Goal: Task Accomplishment & Management: Manage account settings

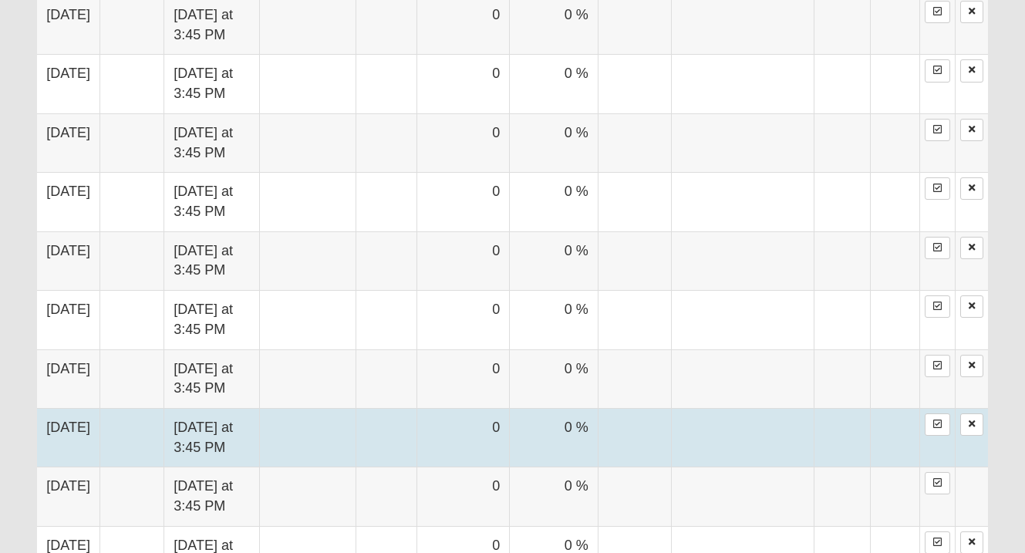
scroll to position [1020, 0]
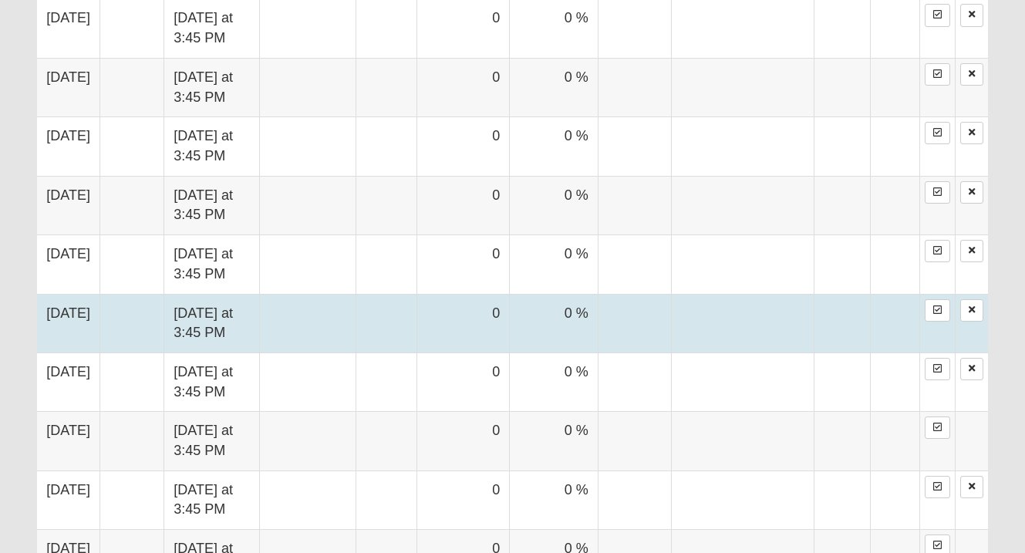
click at [417, 320] on td at bounding box center [386, 323] width 61 height 59
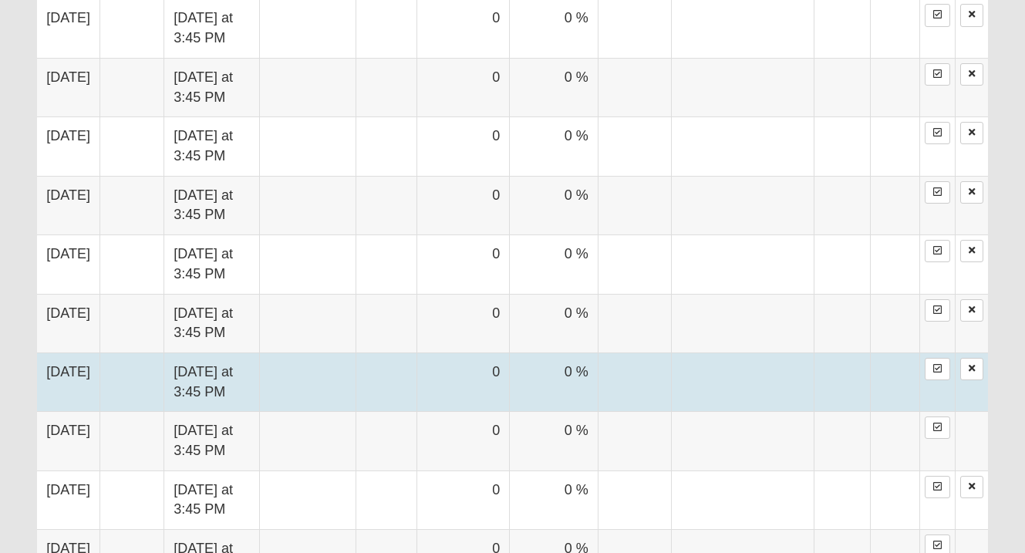
click at [452, 372] on form "Hello Kimberly My Account Log Out Group Attendance My Account Group Toolbox Gro…" at bounding box center [512, 33] width 1025 height 2068
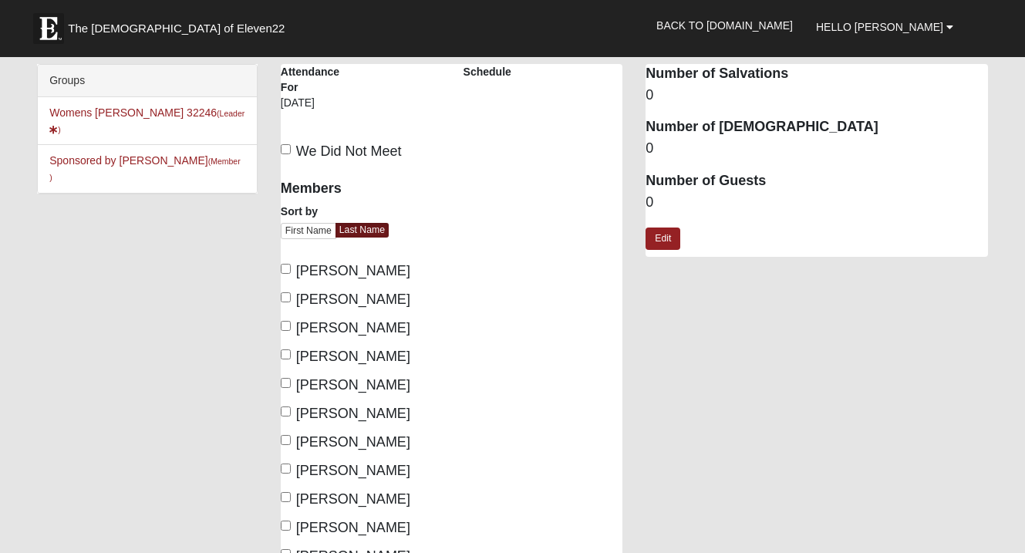
click at [287, 156] on label "We Did Not Meet" at bounding box center [341, 151] width 121 height 21
click at [287, 154] on input "We Did Not Meet" at bounding box center [286, 149] width 10 height 10
checkbox input "true"
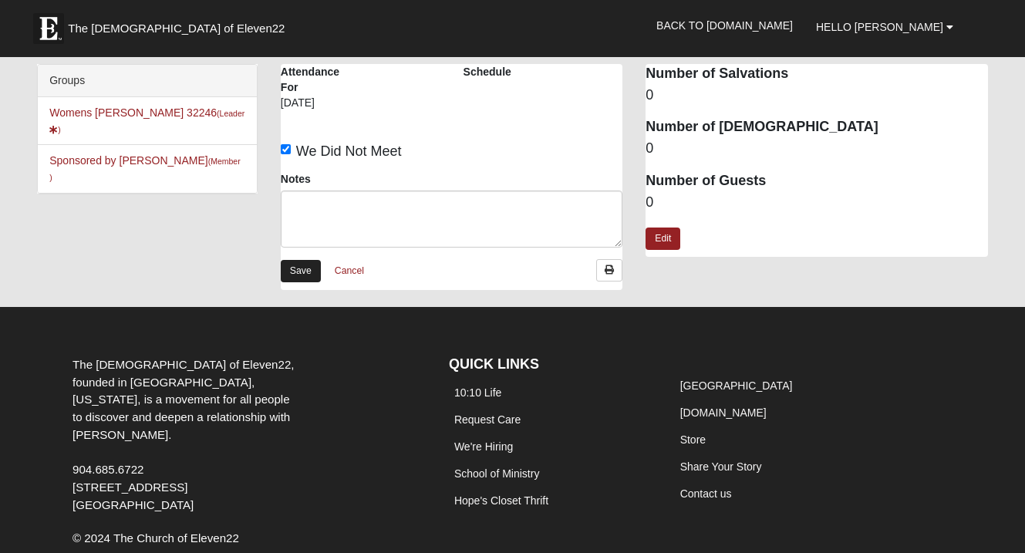
click at [308, 268] on link "Save" at bounding box center [301, 271] width 40 height 22
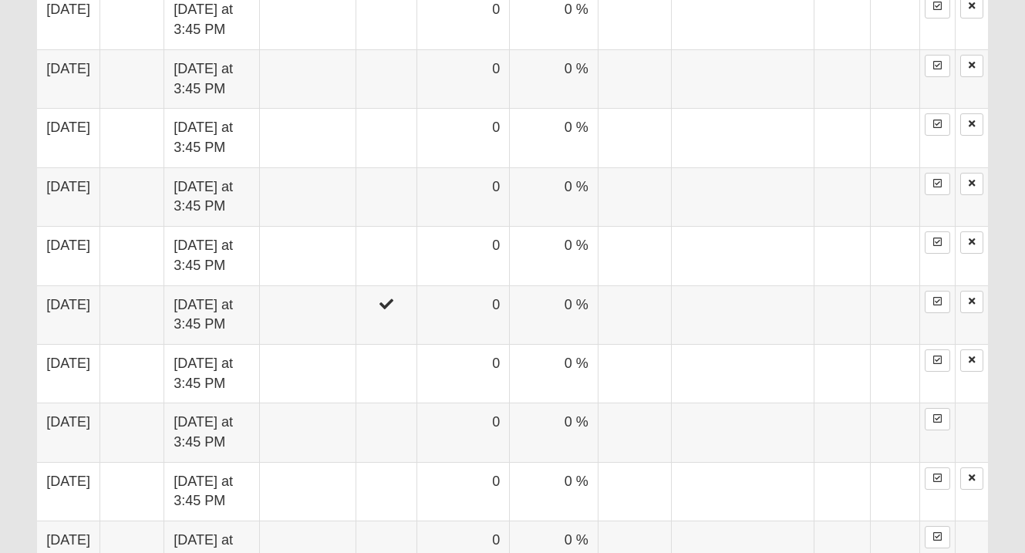
scroll to position [1053, 0]
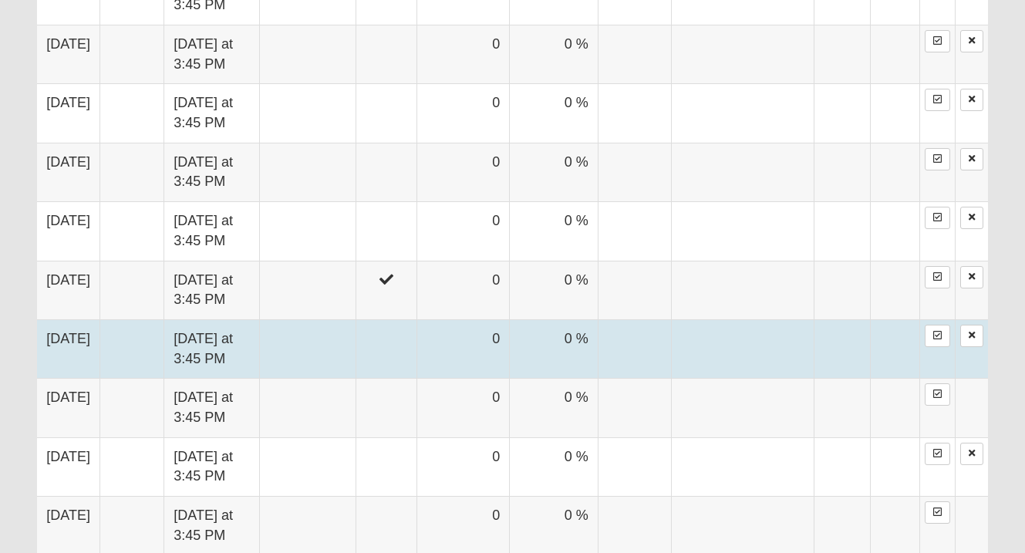
click at [410, 331] on td at bounding box center [386, 348] width 61 height 59
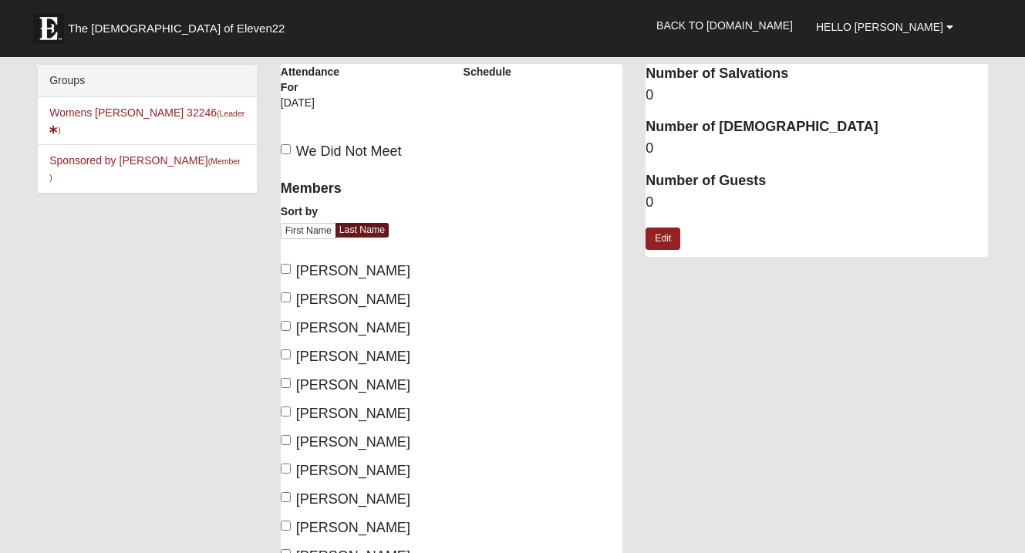
click at [292, 150] on label "We Did Not Meet" at bounding box center [341, 151] width 121 height 21
click at [291, 150] on input "We Did Not Meet" at bounding box center [286, 149] width 10 height 10
checkbox input "true"
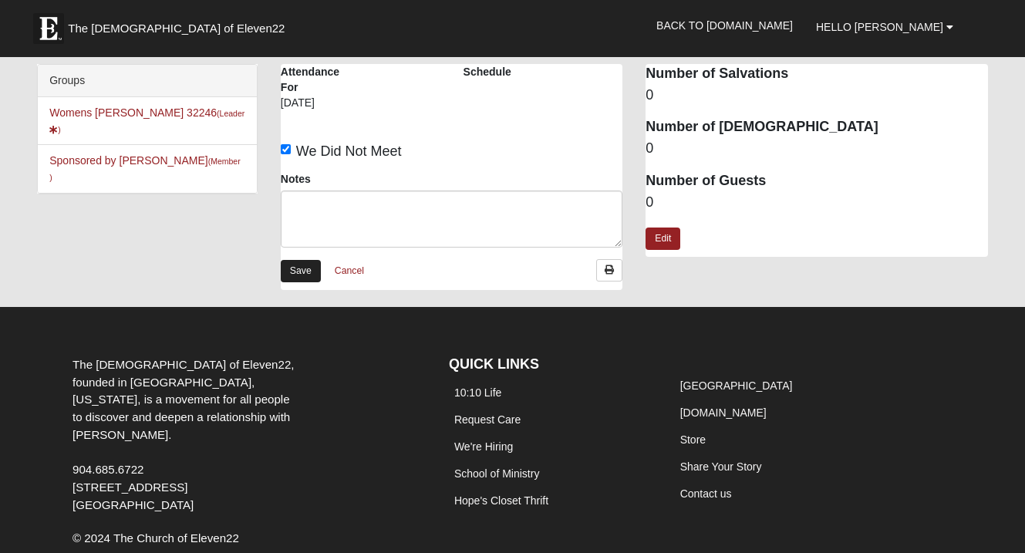
click at [302, 264] on link "Save" at bounding box center [301, 271] width 40 height 22
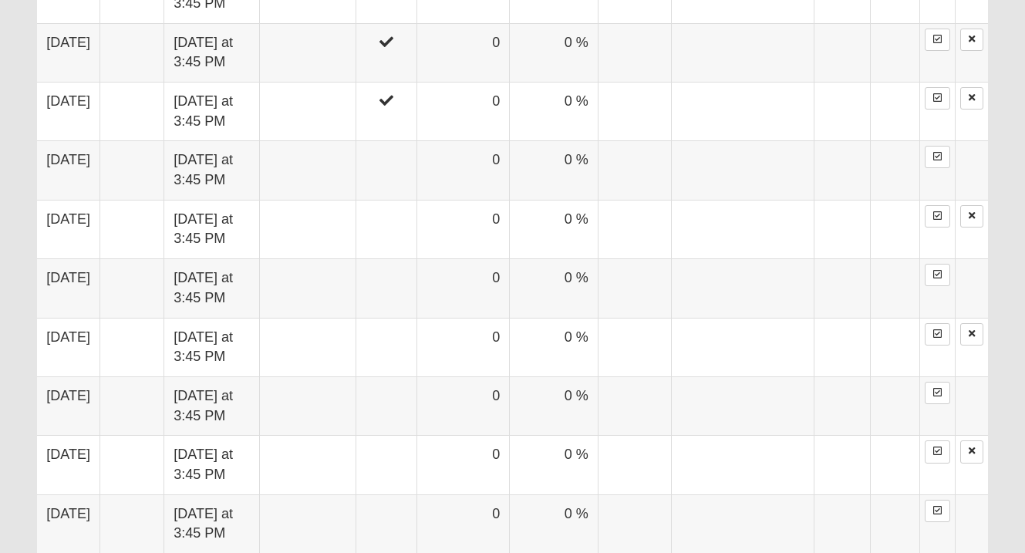
scroll to position [1292, 0]
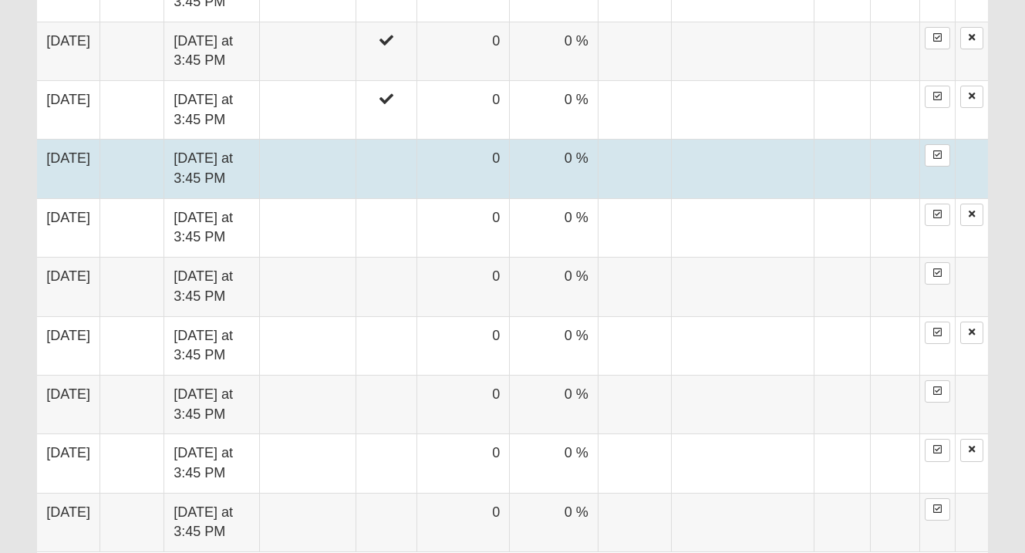
click at [417, 148] on td at bounding box center [386, 169] width 61 height 59
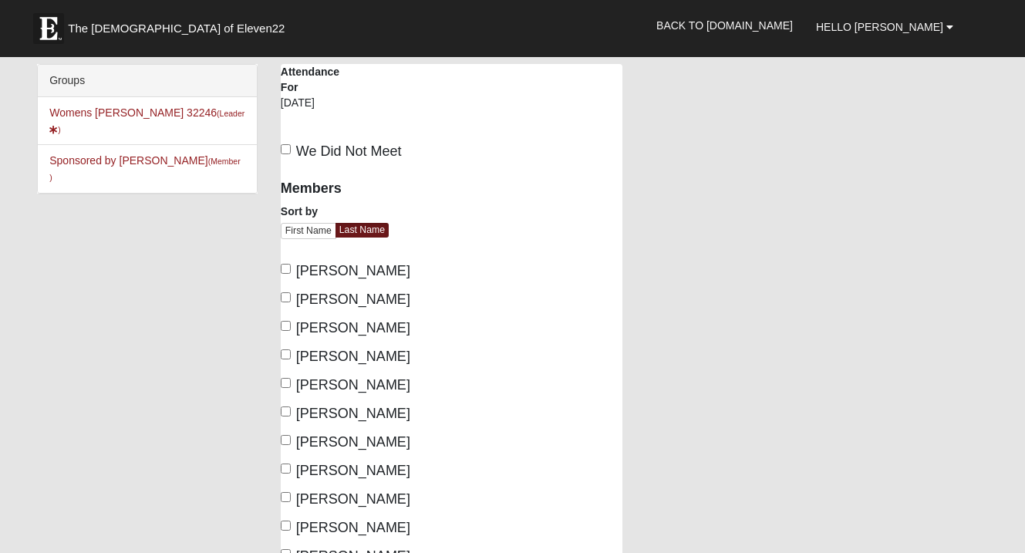
click at [311, 147] on span "We Did Not Meet" at bounding box center [349, 150] width 106 height 15
click at [291, 147] on input "We Did Not Meet" at bounding box center [286, 149] width 10 height 10
checkbox input "true"
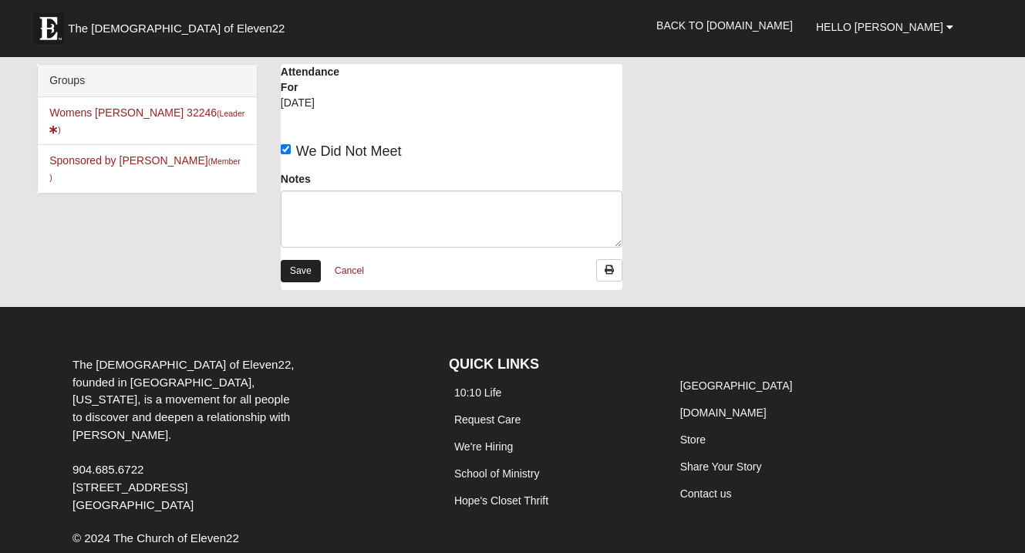
click at [291, 265] on link "Save" at bounding box center [301, 271] width 40 height 22
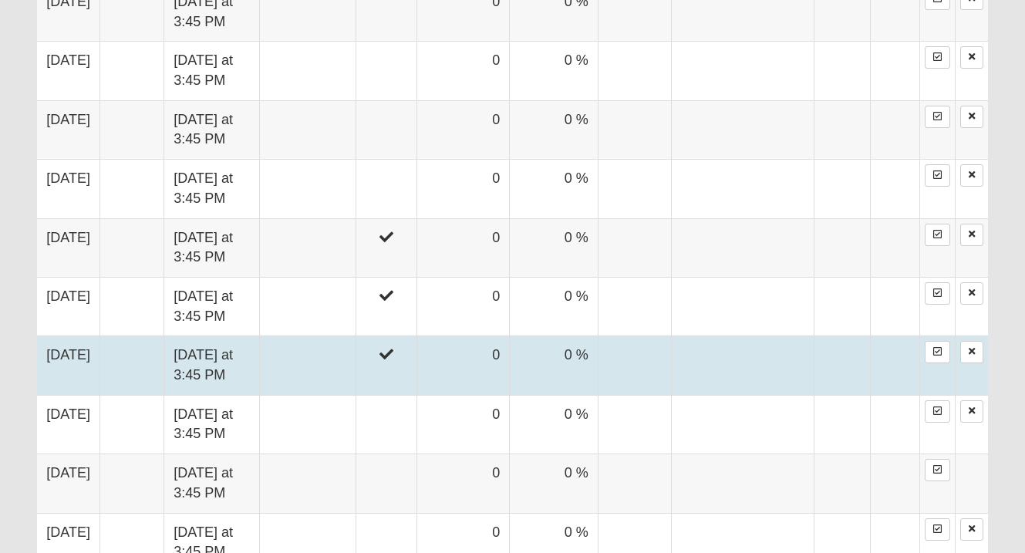
scroll to position [1099, 0]
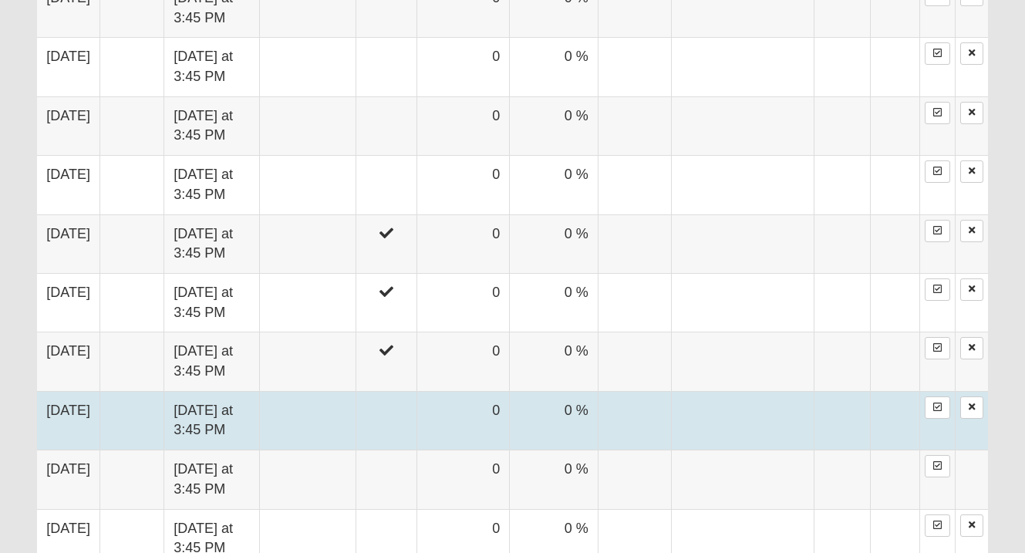
click at [410, 391] on td at bounding box center [386, 420] width 61 height 59
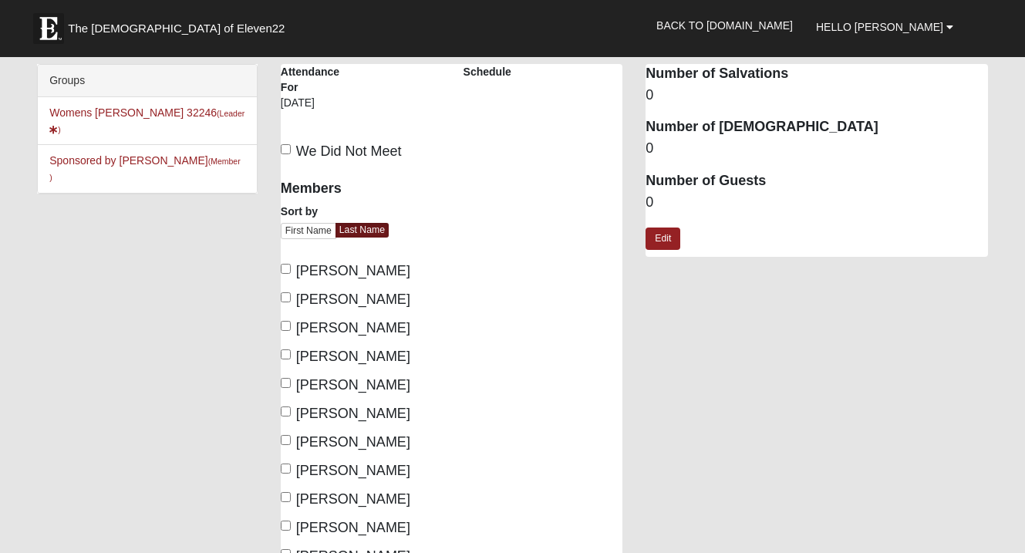
click at [300, 157] on span "We Did Not Meet" at bounding box center [349, 150] width 106 height 15
click at [291, 154] on input "We Did Not Meet" at bounding box center [286, 149] width 10 height 10
checkbox input "true"
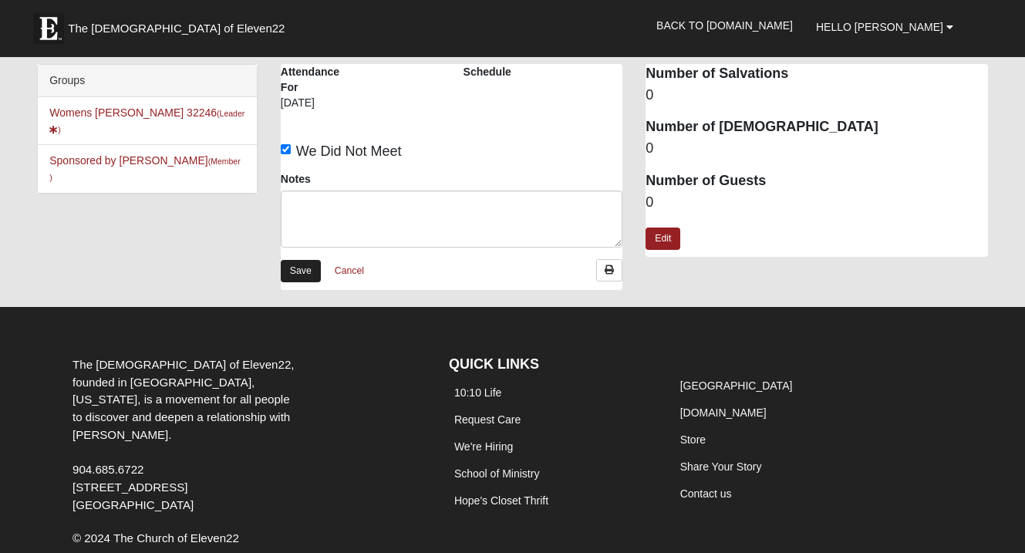
click at [309, 275] on link "Save" at bounding box center [301, 271] width 40 height 22
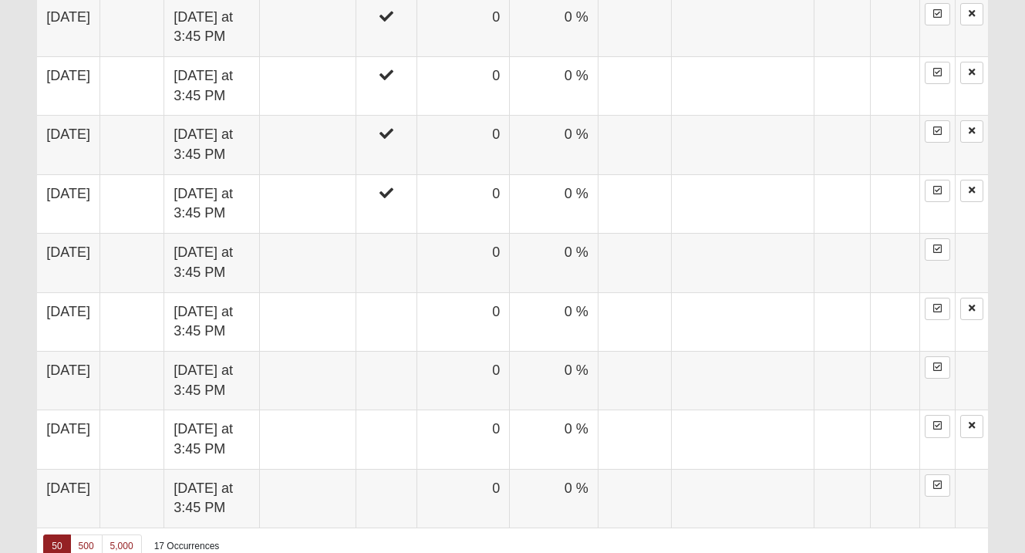
scroll to position [1390, 0]
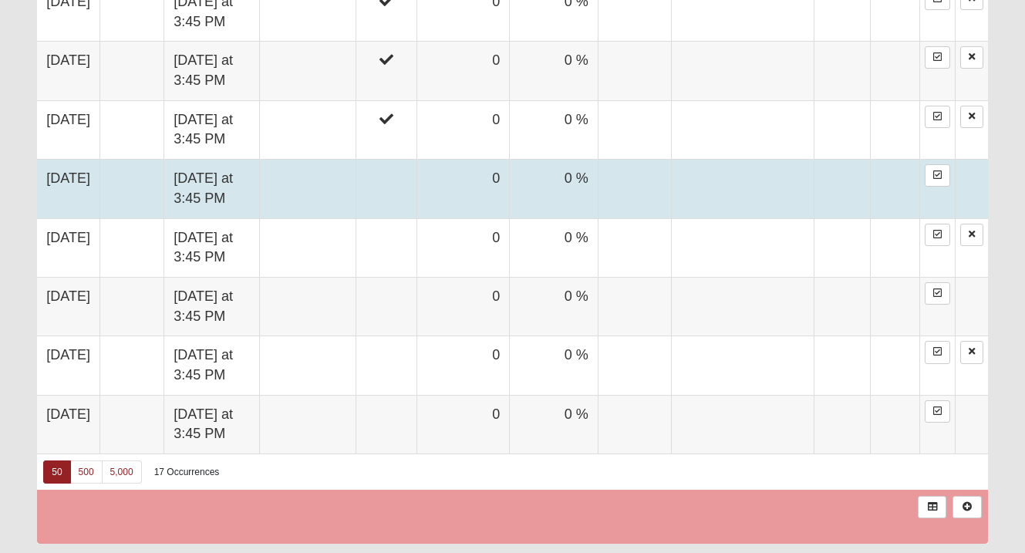
click at [417, 189] on td at bounding box center [386, 189] width 61 height 59
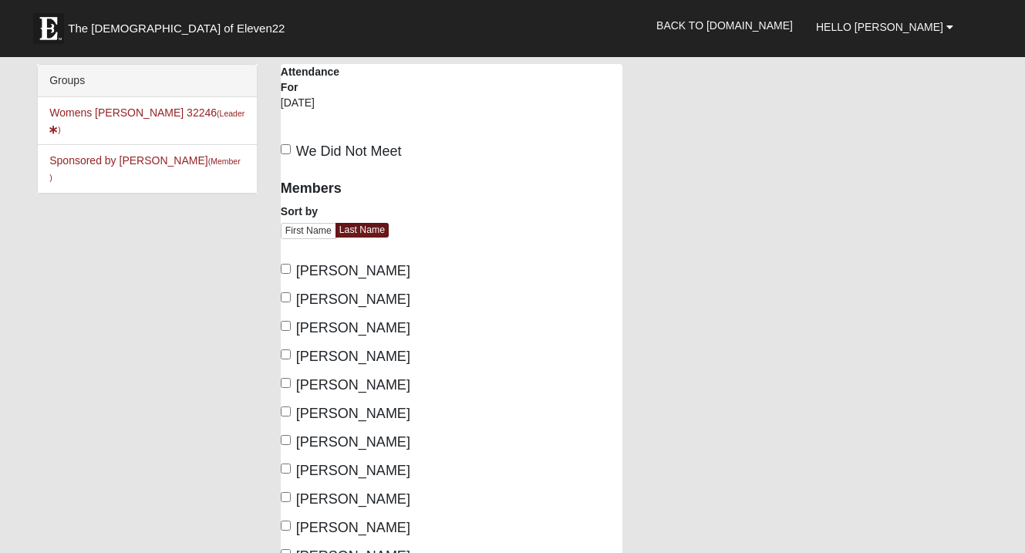
click at [322, 147] on span "We Did Not Meet" at bounding box center [349, 150] width 106 height 15
click at [291, 147] on input "We Did Not Meet" at bounding box center [286, 149] width 10 height 10
checkbox input "true"
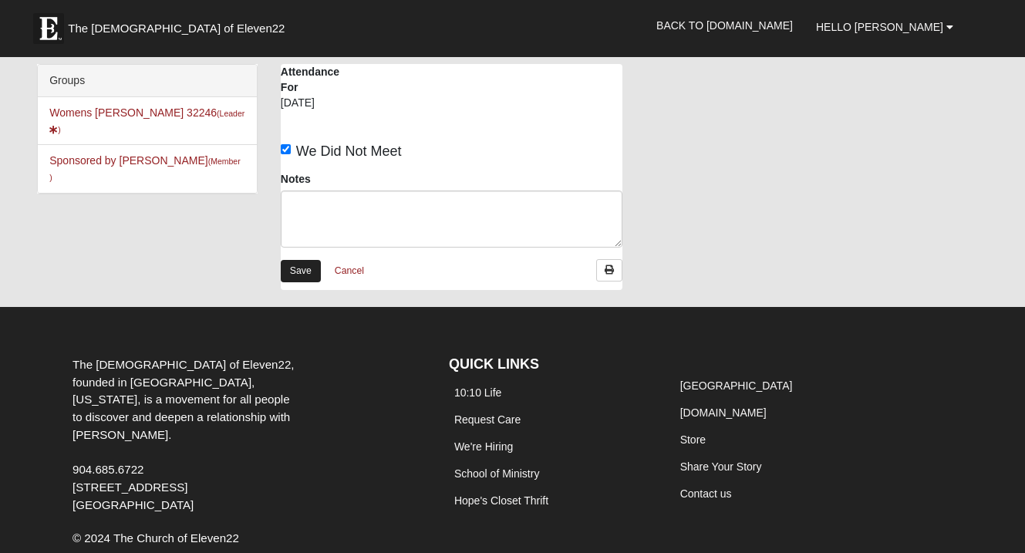
click at [309, 272] on link "Save" at bounding box center [301, 271] width 40 height 22
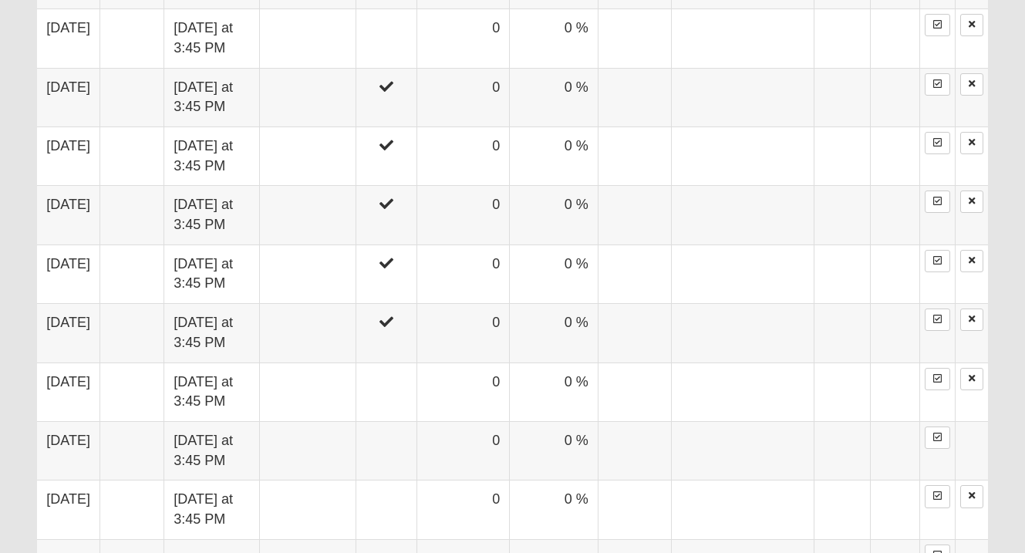
scroll to position [1324, 0]
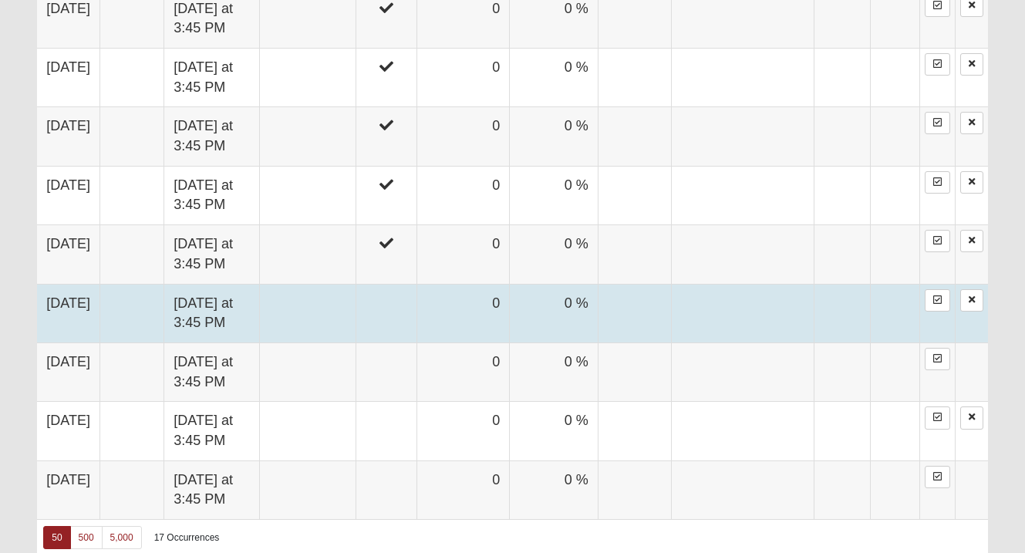
click at [413, 299] on td at bounding box center [386, 313] width 61 height 59
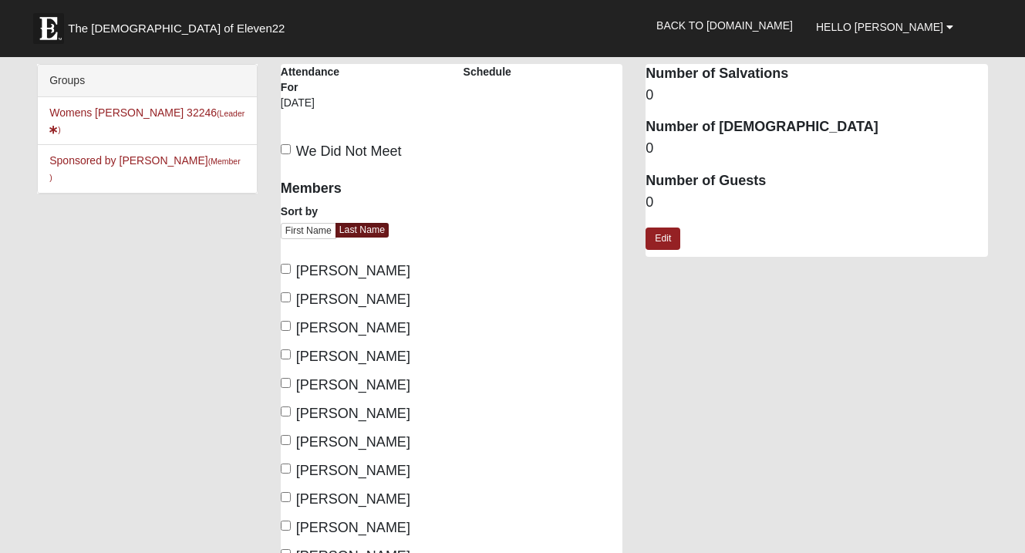
click at [292, 150] on label "We Did Not Meet" at bounding box center [341, 151] width 121 height 21
click at [291, 150] on input "We Did Not Meet" at bounding box center [286, 149] width 10 height 10
checkbox input "true"
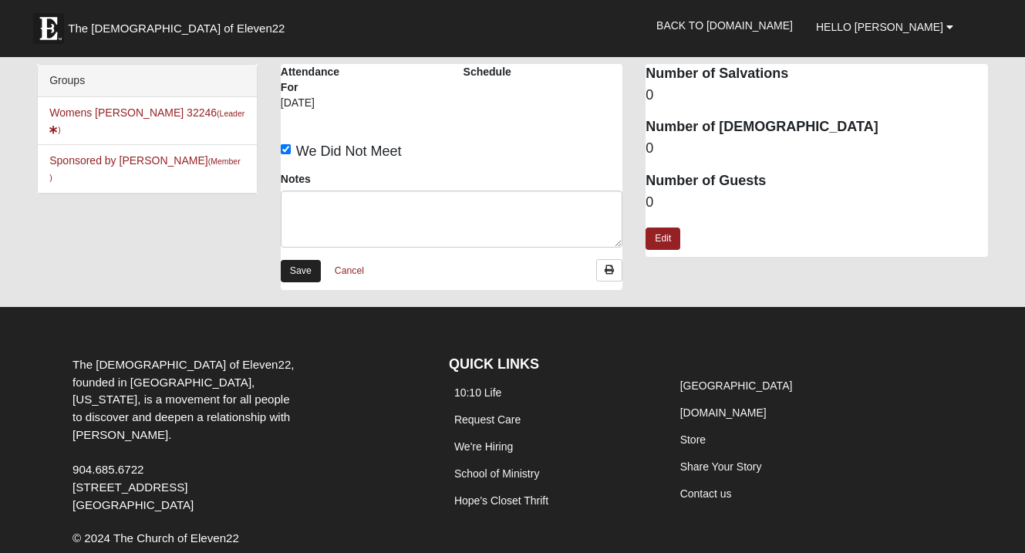
click at [312, 265] on link "Save" at bounding box center [301, 271] width 40 height 22
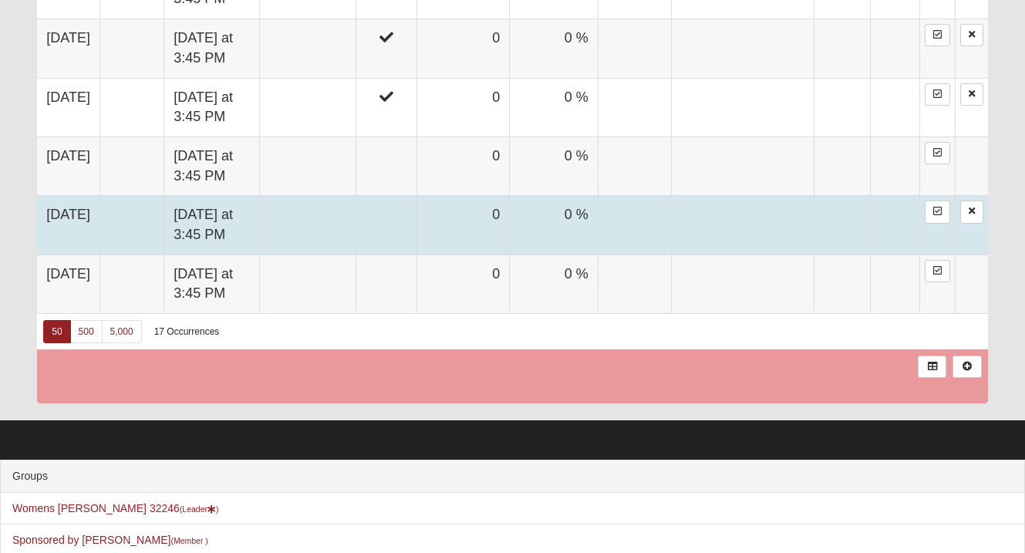
scroll to position [1529, 0]
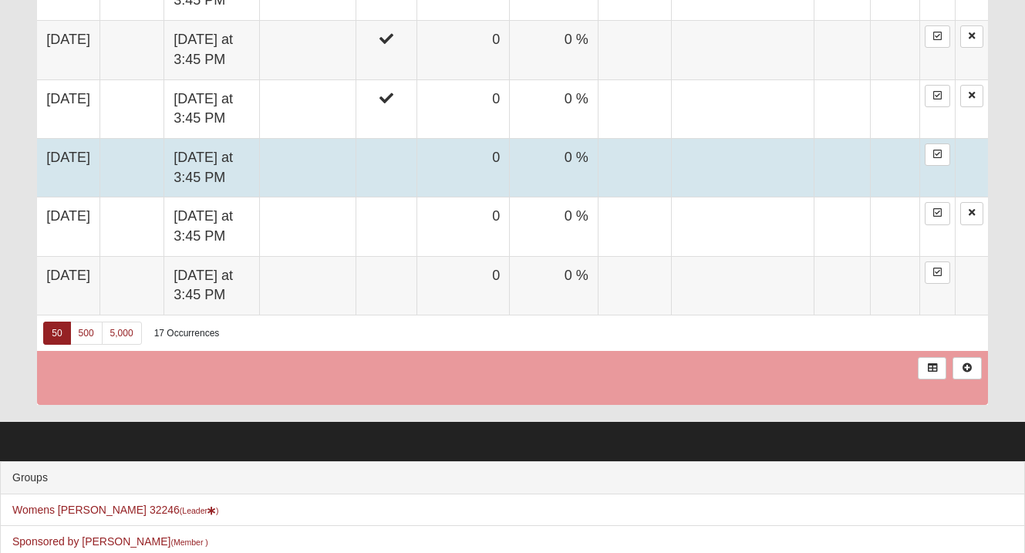
click at [417, 160] on td at bounding box center [386, 167] width 61 height 59
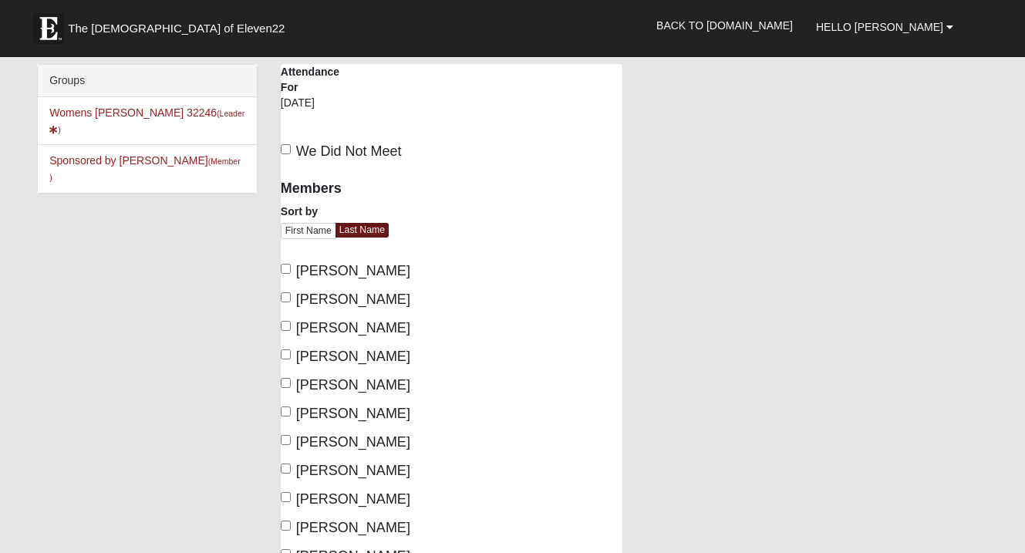
click at [358, 143] on span "We Did Not Meet" at bounding box center [349, 150] width 106 height 15
click at [291, 144] on input "We Did Not Meet" at bounding box center [286, 149] width 10 height 10
checkbox input "true"
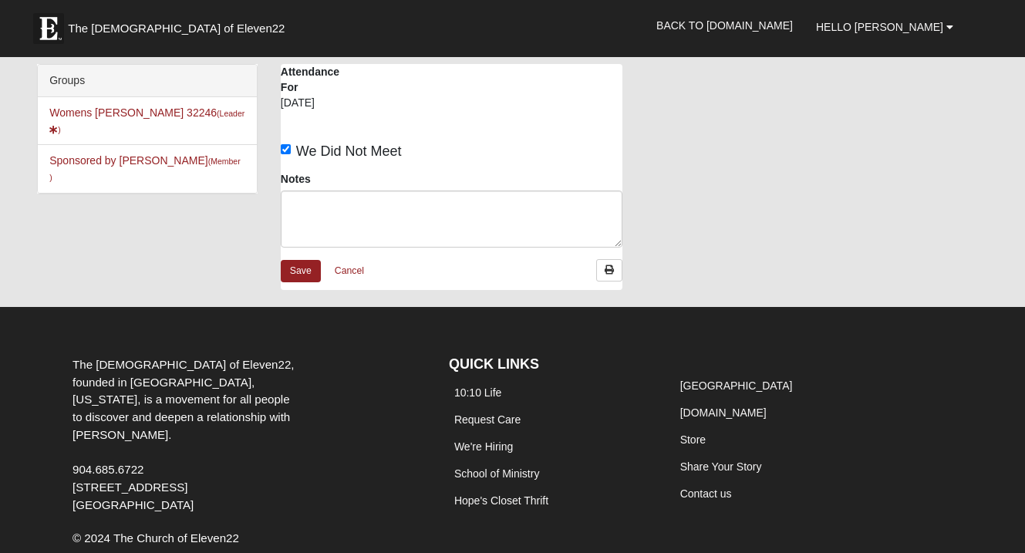
scroll to position [10, 0]
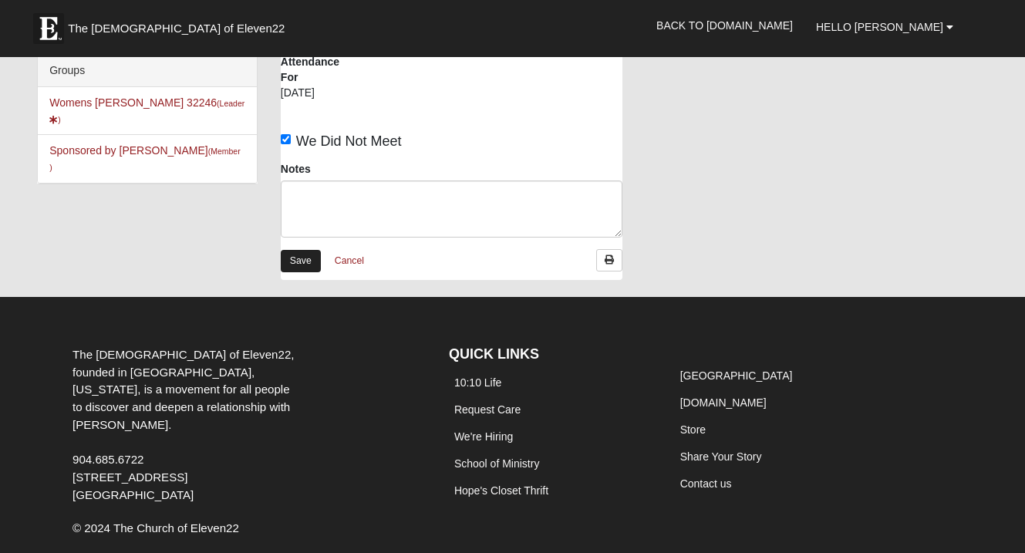
click at [303, 253] on link "Save" at bounding box center [301, 261] width 40 height 22
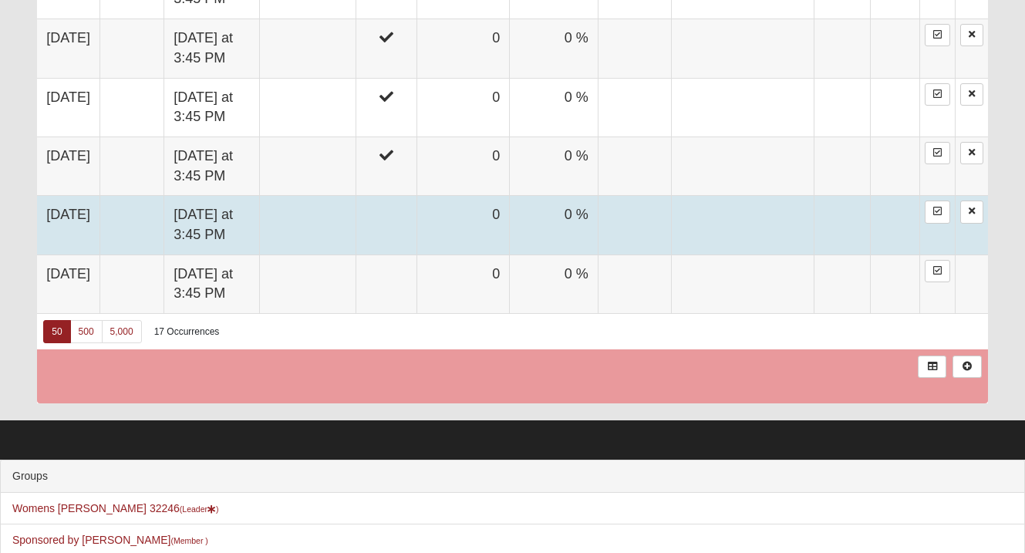
scroll to position [1529, 0]
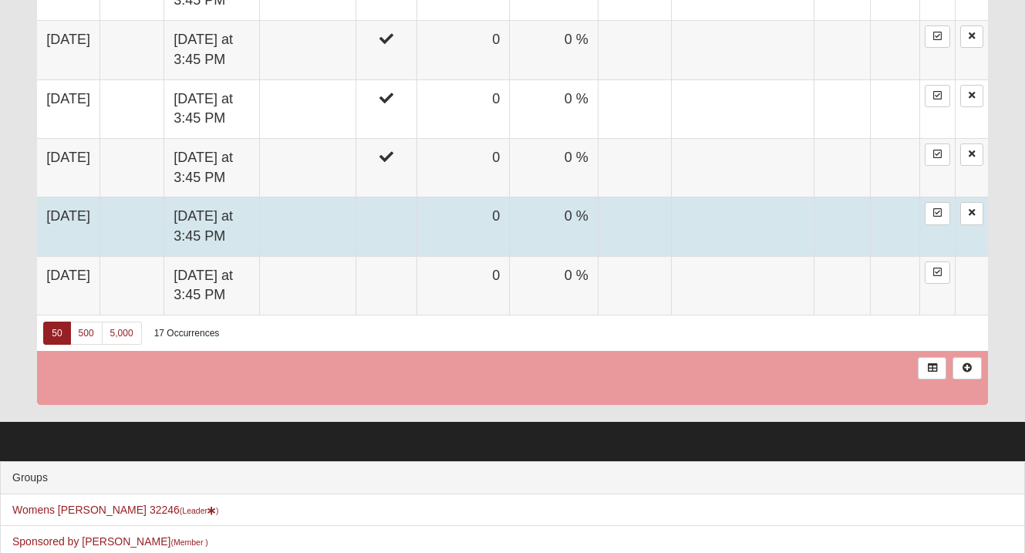
click at [417, 208] on td at bounding box center [386, 226] width 61 height 59
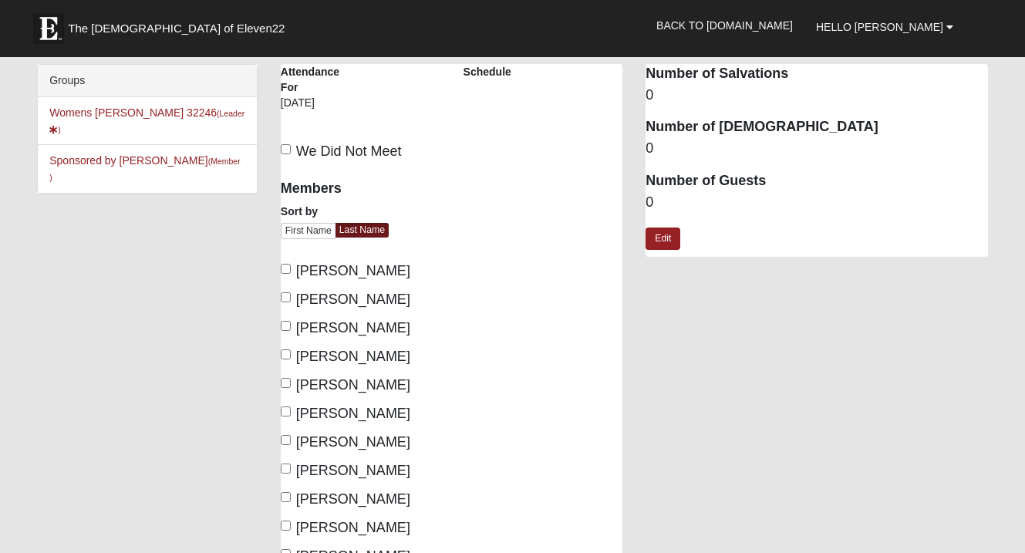
click at [302, 150] on span "We Did Not Meet" at bounding box center [349, 150] width 106 height 15
click at [291, 150] on input "We Did Not Meet" at bounding box center [286, 149] width 10 height 10
checkbox input "true"
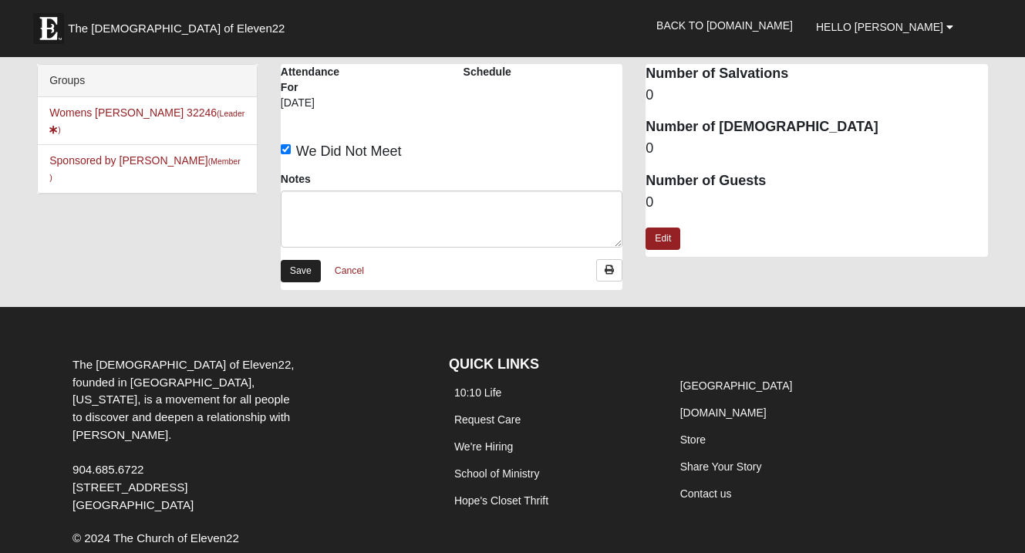
click at [309, 265] on link "Save" at bounding box center [301, 271] width 40 height 22
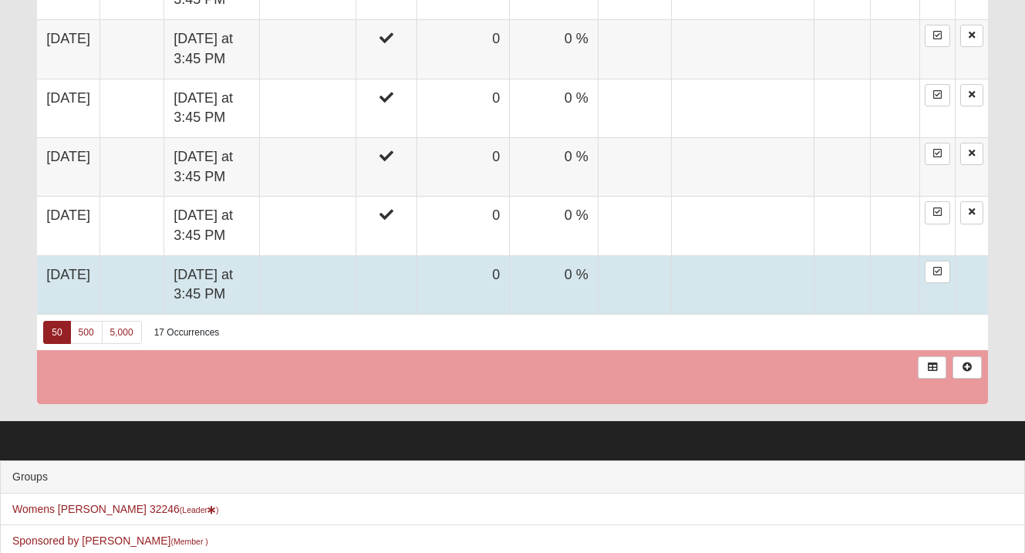
scroll to position [1529, 0]
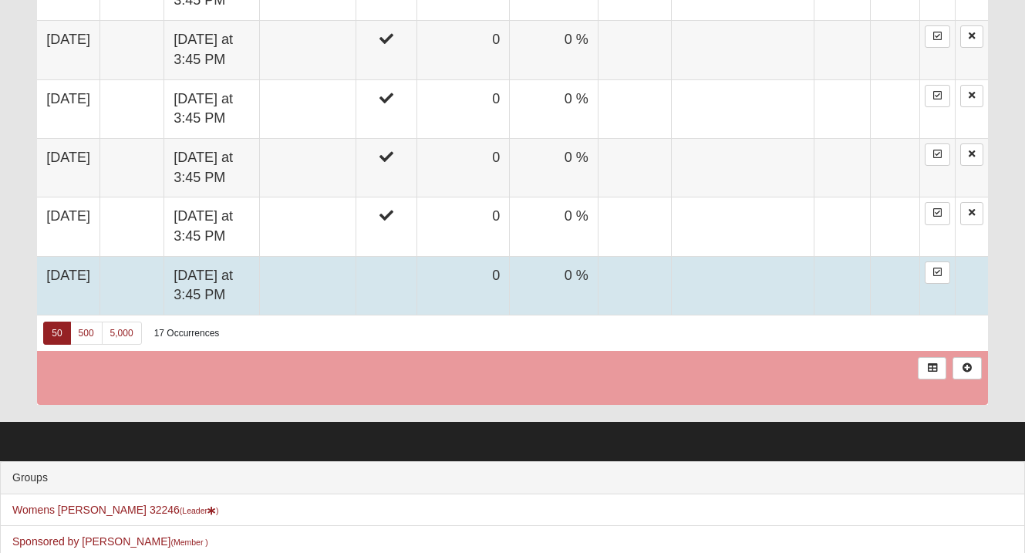
click at [417, 258] on td at bounding box center [386, 285] width 61 height 59
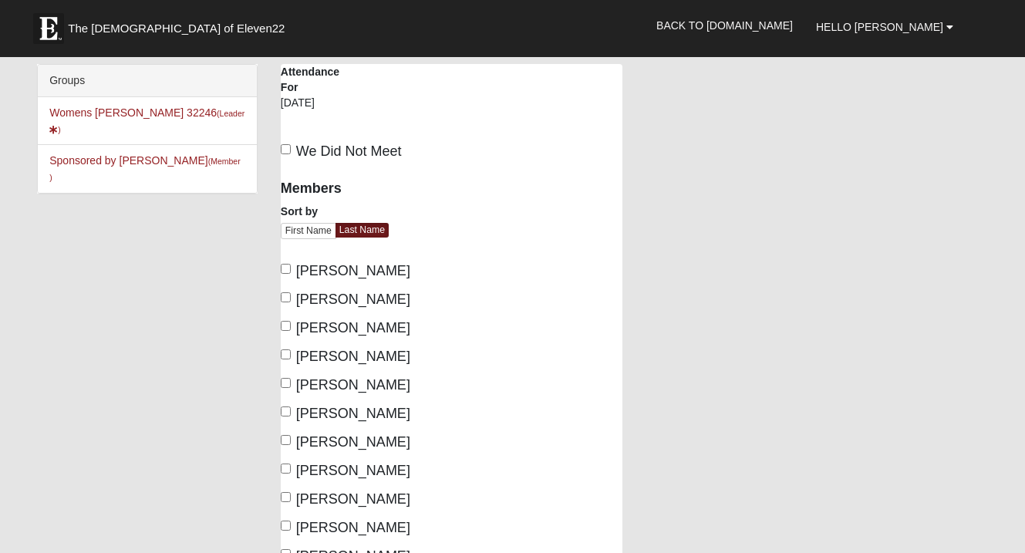
click at [309, 148] on span "We Did Not Meet" at bounding box center [349, 150] width 106 height 15
click at [291, 148] on input "We Did Not Meet" at bounding box center [286, 149] width 10 height 10
checkbox input "true"
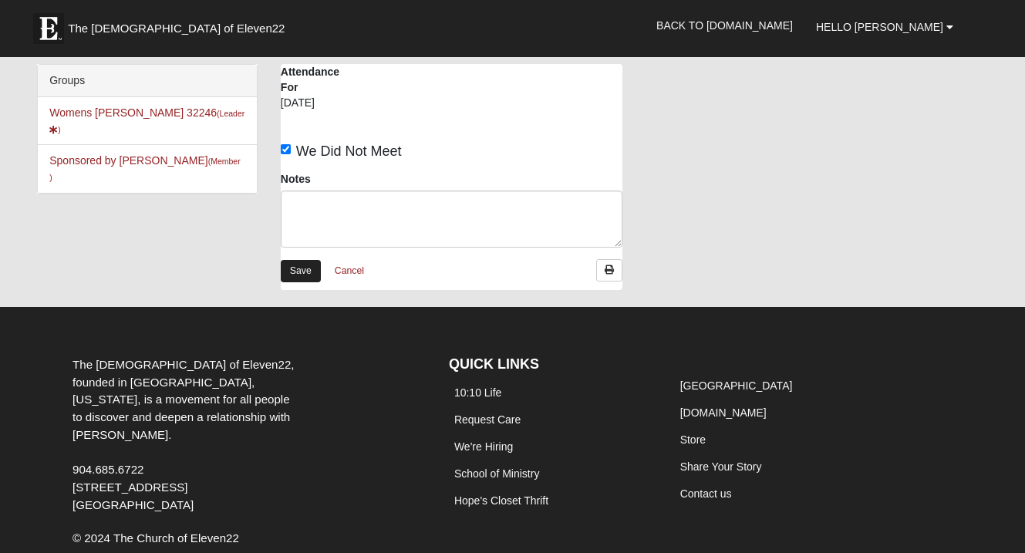
click at [302, 265] on link "Save" at bounding box center [301, 271] width 40 height 22
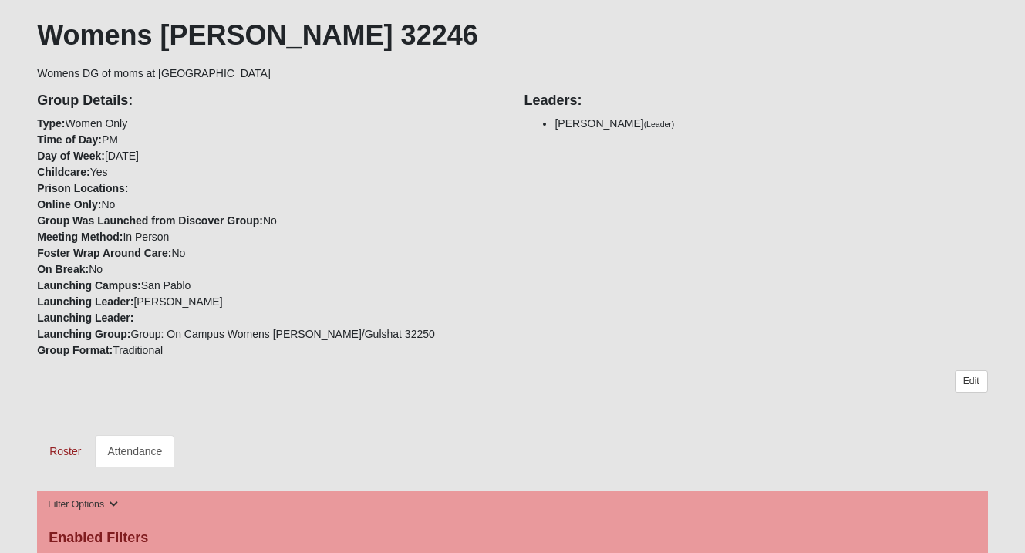
scroll to position [741, 0]
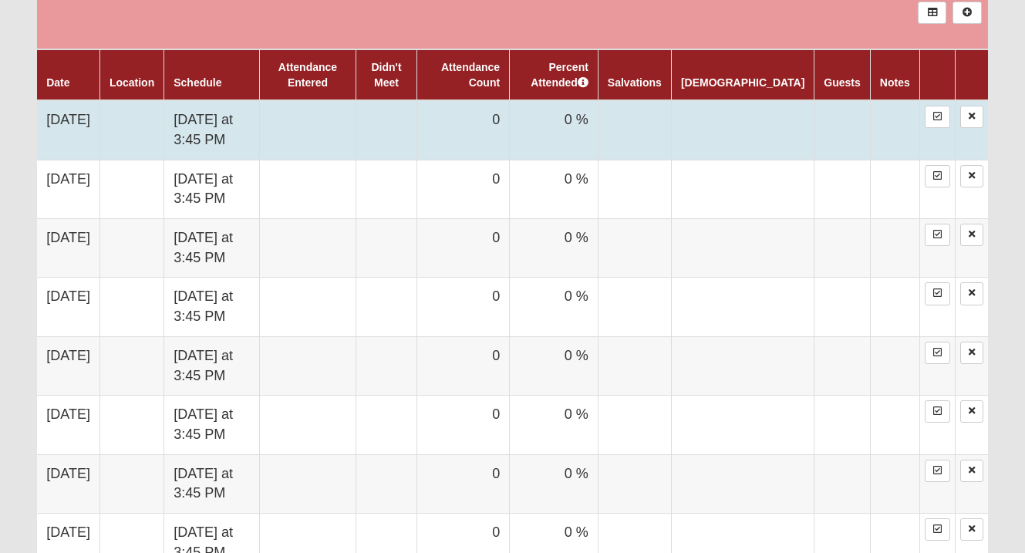
click at [356, 133] on td at bounding box center [308, 129] width 96 height 59
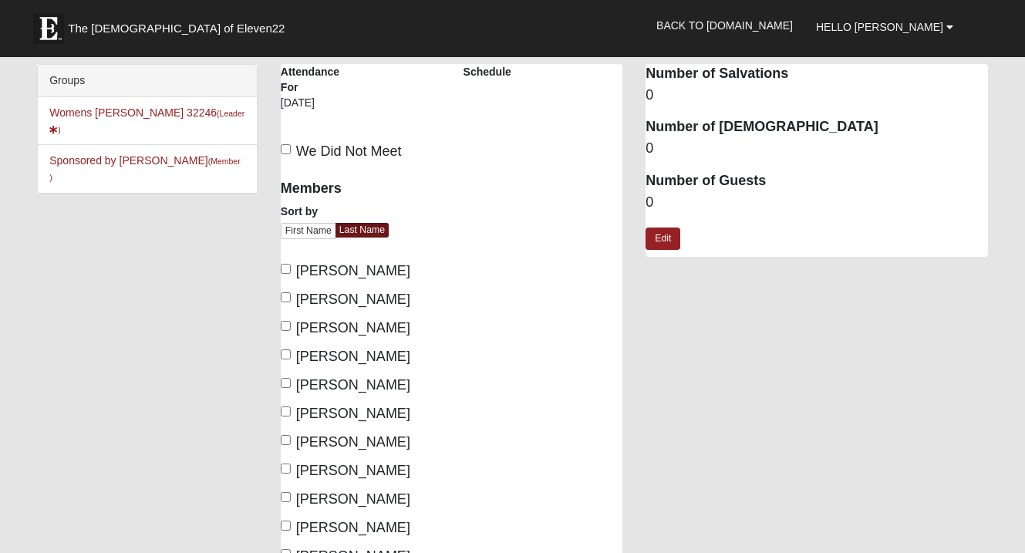
click at [331, 298] on span "[PERSON_NAME]" at bounding box center [353, 299] width 114 height 15
click at [291, 298] on input "[PERSON_NAME]" at bounding box center [286, 297] width 10 height 10
checkbox input "true"
click at [330, 329] on span "[PERSON_NAME]" at bounding box center [353, 327] width 114 height 15
click at [291, 329] on input "[PERSON_NAME]" at bounding box center [286, 326] width 10 height 10
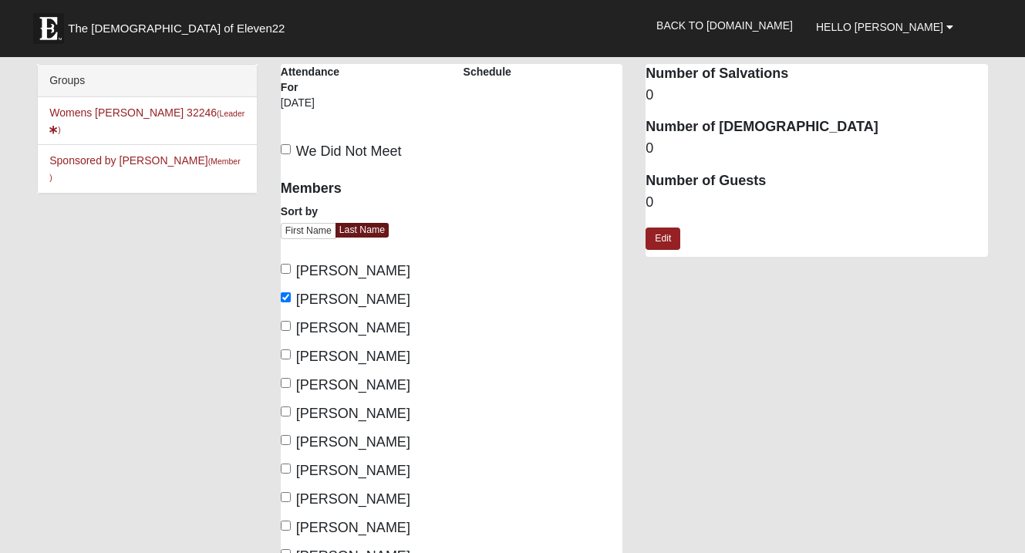
checkbox input "true"
click at [332, 356] on span "[PERSON_NAME]" at bounding box center [353, 356] width 114 height 15
click at [291, 356] on input "[PERSON_NAME]" at bounding box center [286, 354] width 10 height 10
checkbox input "true"
click at [331, 384] on span "[PERSON_NAME]" at bounding box center [353, 384] width 114 height 15
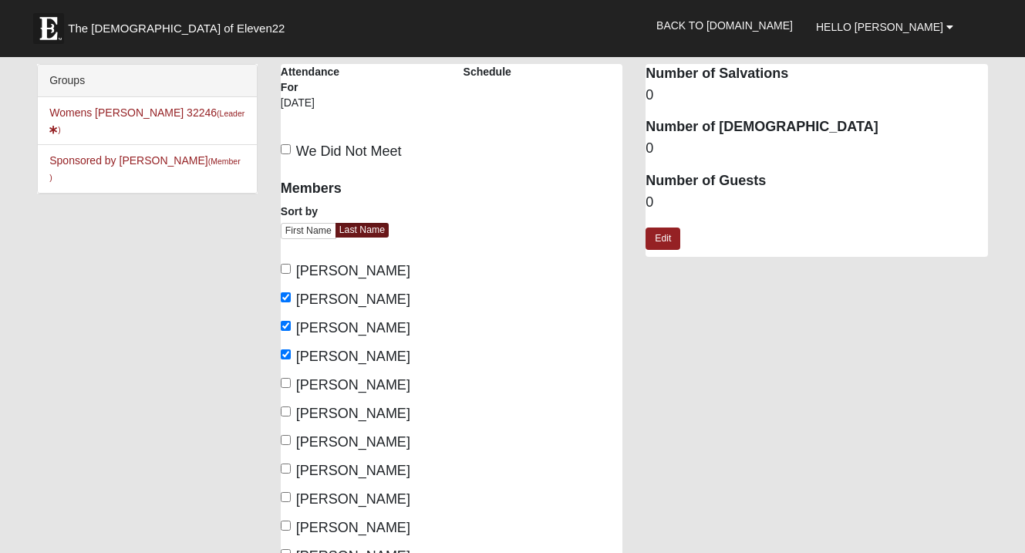
click at [291, 384] on input "[PERSON_NAME]" at bounding box center [286, 383] width 10 height 10
checkbox input "true"
click at [332, 407] on span "[PERSON_NAME]" at bounding box center [353, 413] width 114 height 15
click at [291, 407] on input "[PERSON_NAME]" at bounding box center [286, 412] width 10 height 10
checkbox input "true"
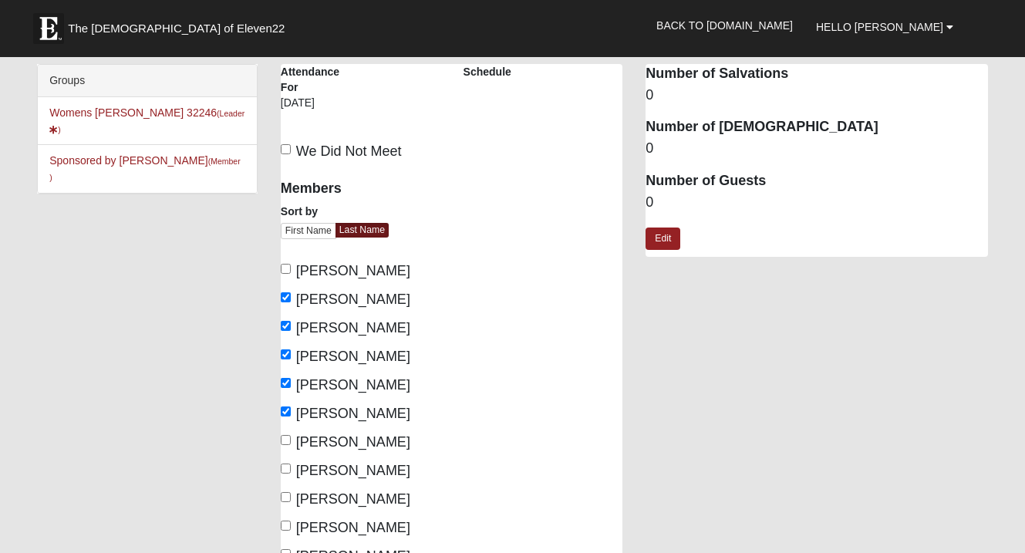
click at [332, 434] on span "[PERSON_NAME]" at bounding box center [353, 441] width 114 height 15
click at [291, 435] on input "[PERSON_NAME]" at bounding box center [286, 440] width 10 height 10
checkbox input "true"
click at [332, 496] on span "[PERSON_NAME]" at bounding box center [353, 498] width 114 height 15
click at [291, 496] on input "[PERSON_NAME]" at bounding box center [286, 497] width 10 height 10
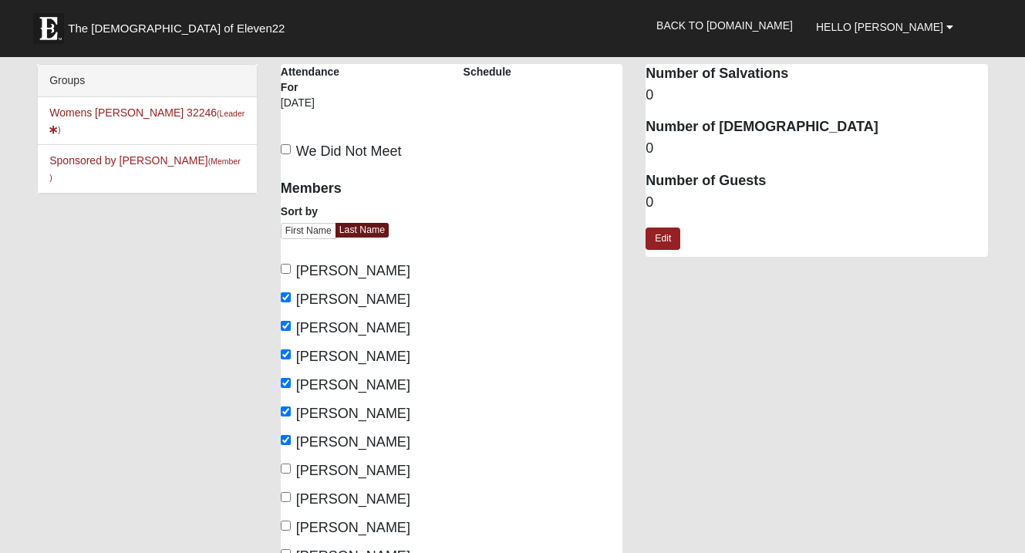
checkbox input "true"
click at [332, 521] on span "[PERSON_NAME]" at bounding box center [353, 527] width 114 height 15
click at [291, 521] on input "[PERSON_NAME]" at bounding box center [286, 526] width 10 height 10
checkbox input "true"
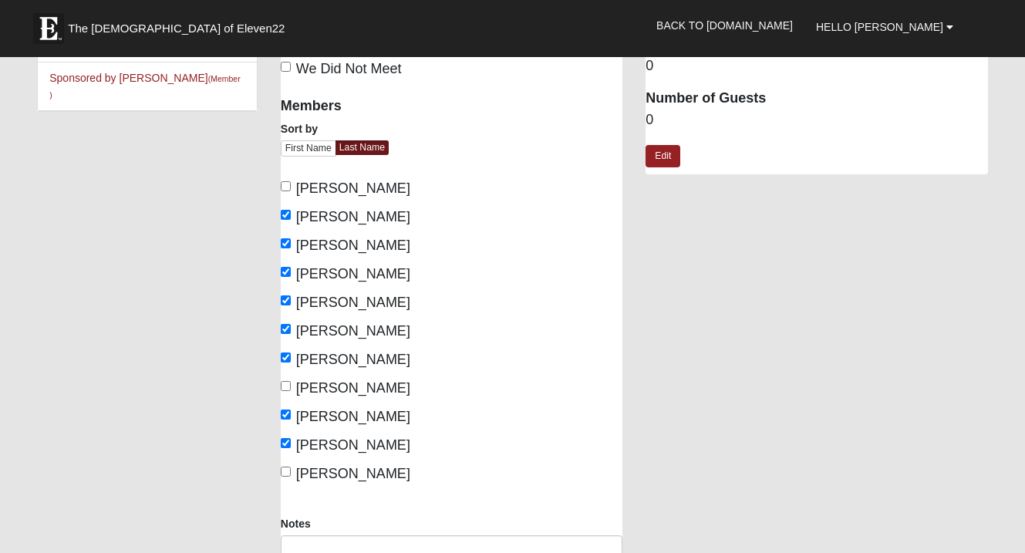
scroll to position [117, 0]
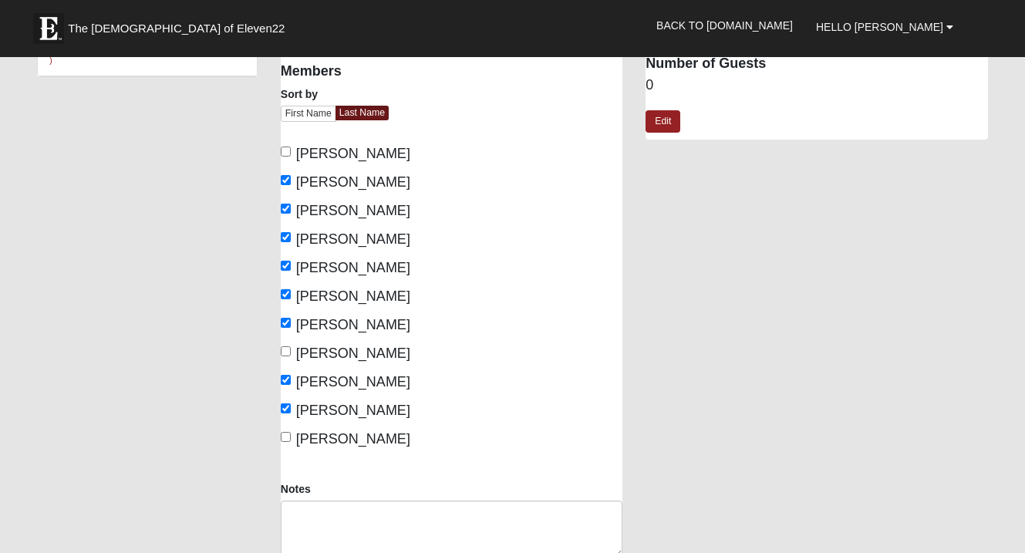
click at [344, 443] on span "[PERSON_NAME]" at bounding box center [353, 438] width 114 height 15
click at [291, 442] on input "[PERSON_NAME]" at bounding box center [286, 437] width 10 height 10
checkbox input "true"
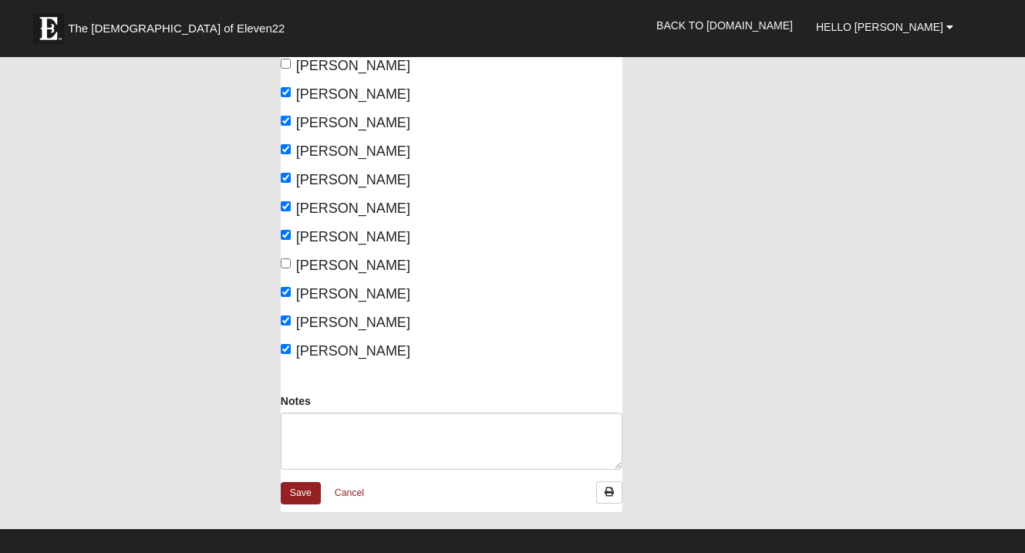
scroll to position [212, 0]
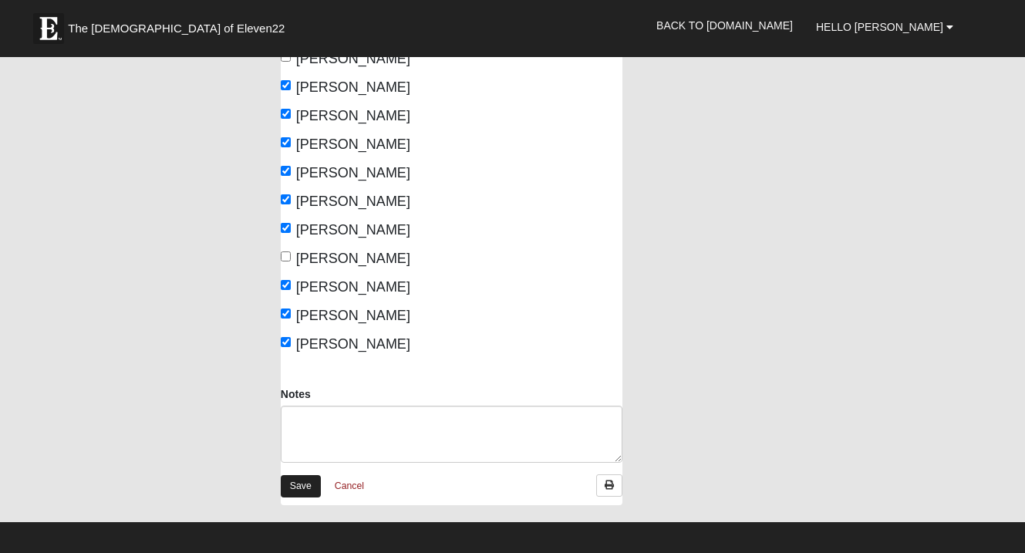
click at [296, 487] on link "Save" at bounding box center [301, 486] width 40 height 22
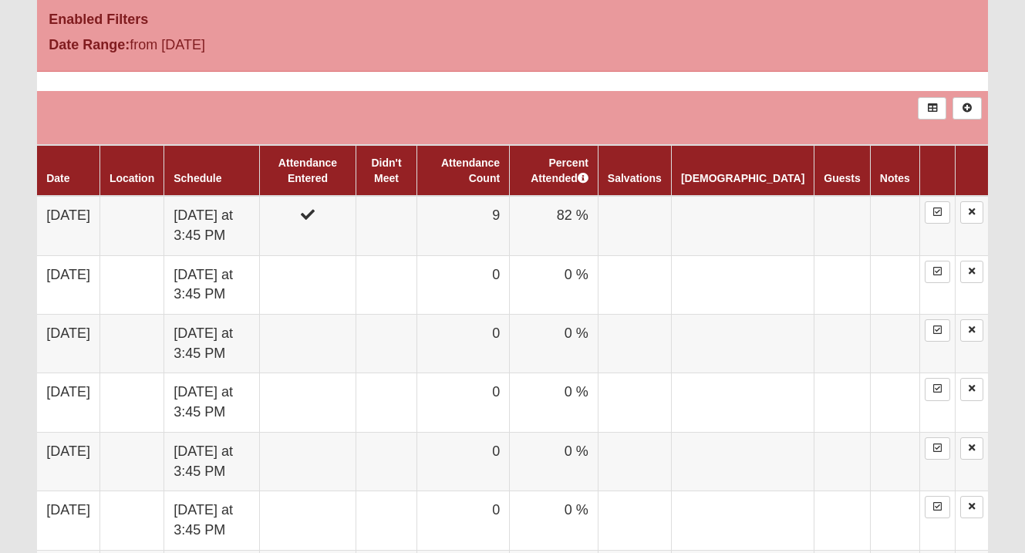
scroll to position [619, 0]
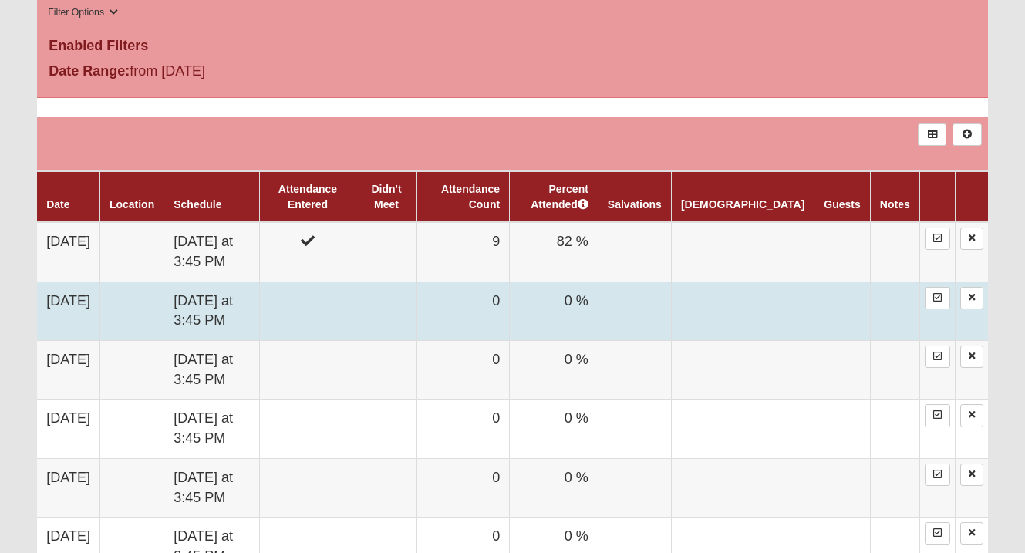
click at [356, 289] on td at bounding box center [308, 311] width 96 height 59
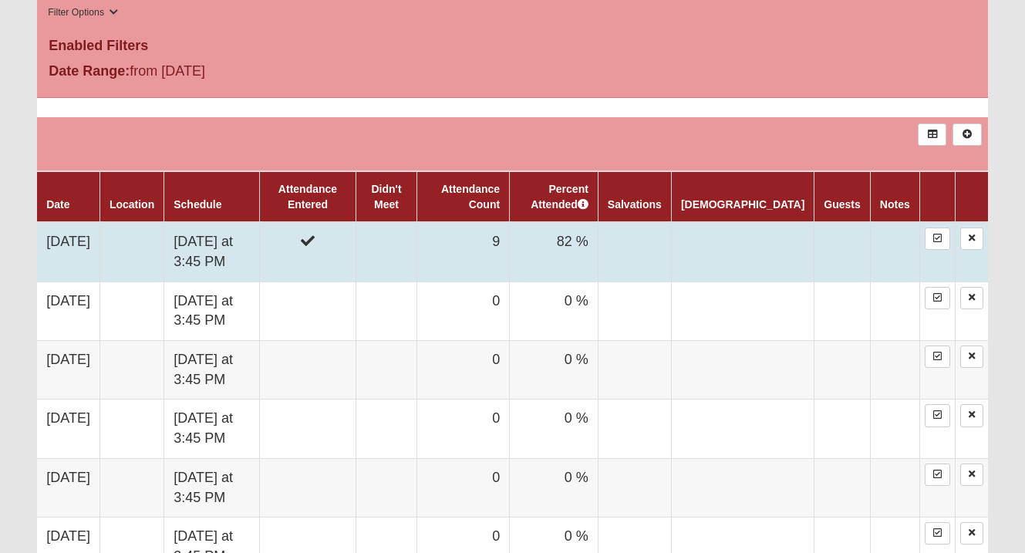
click at [356, 241] on td at bounding box center [308, 251] width 96 height 59
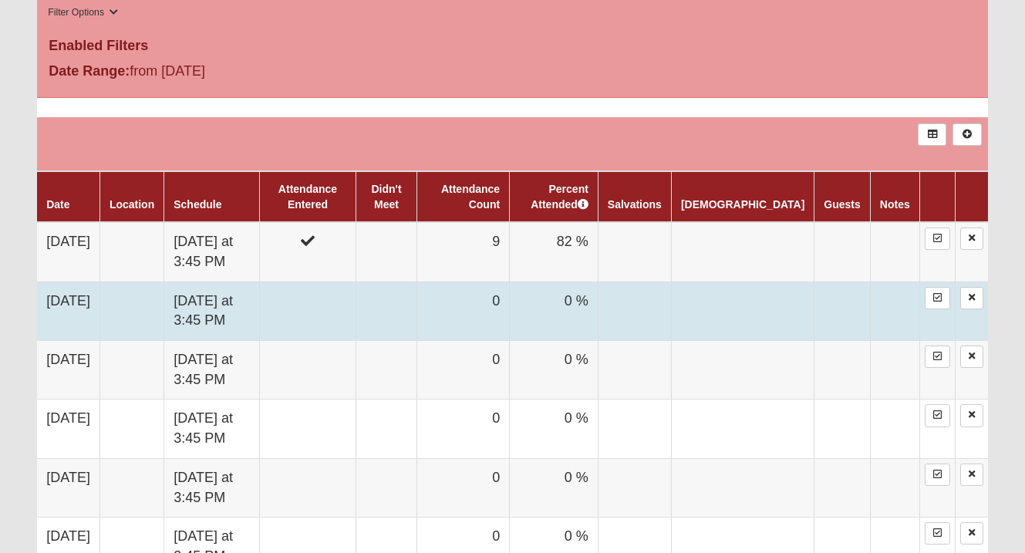
click at [319, 299] on td at bounding box center [308, 311] width 96 height 59
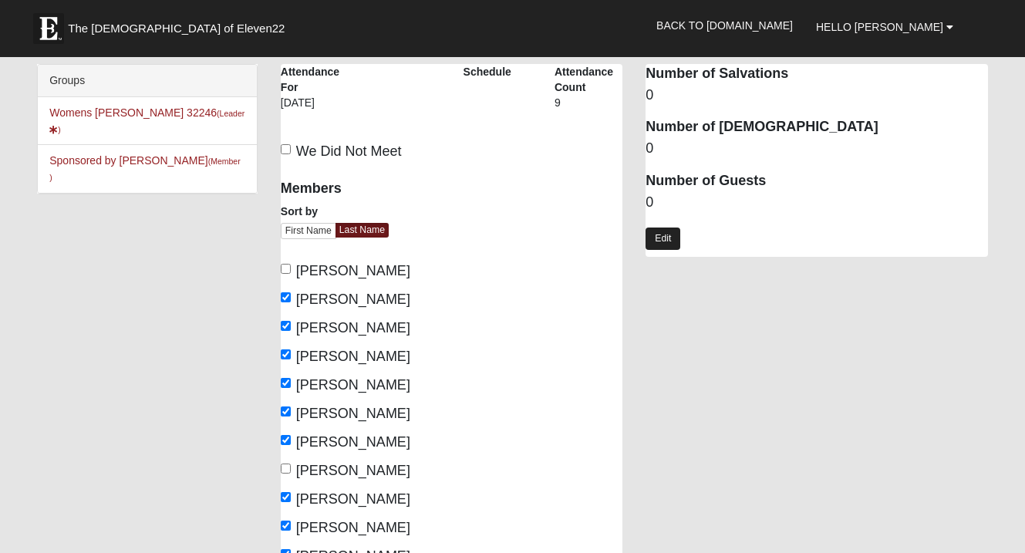
click at [664, 235] on link "Edit" at bounding box center [663, 239] width 35 height 22
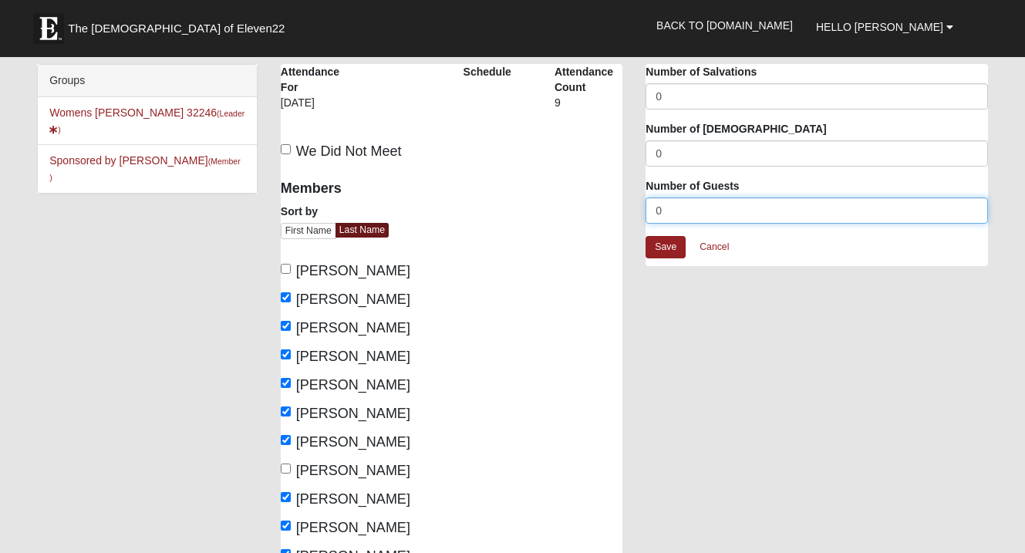
click at [676, 218] on input "0" at bounding box center [817, 210] width 342 height 26
type input "1"
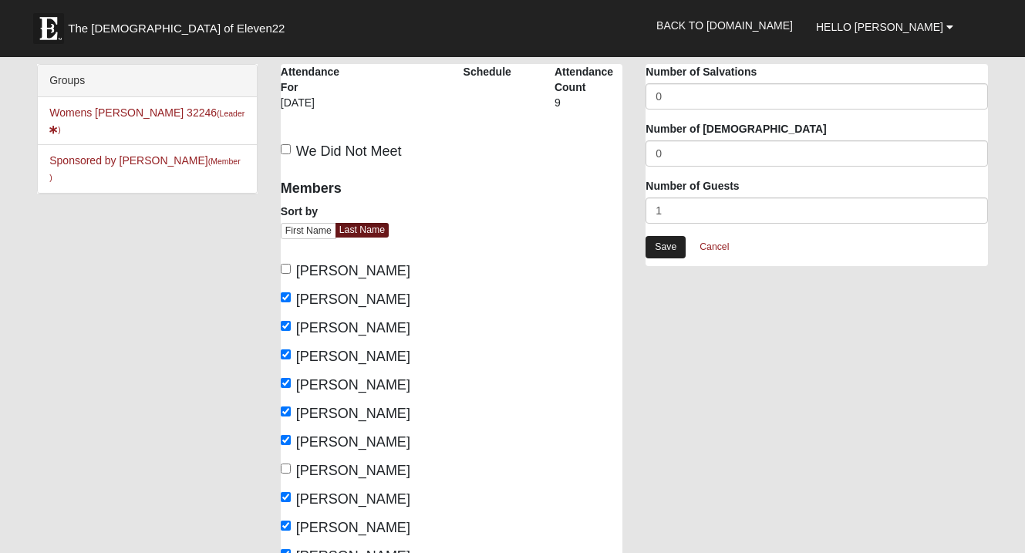
click at [679, 242] on link "Save" at bounding box center [666, 247] width 40 height 22
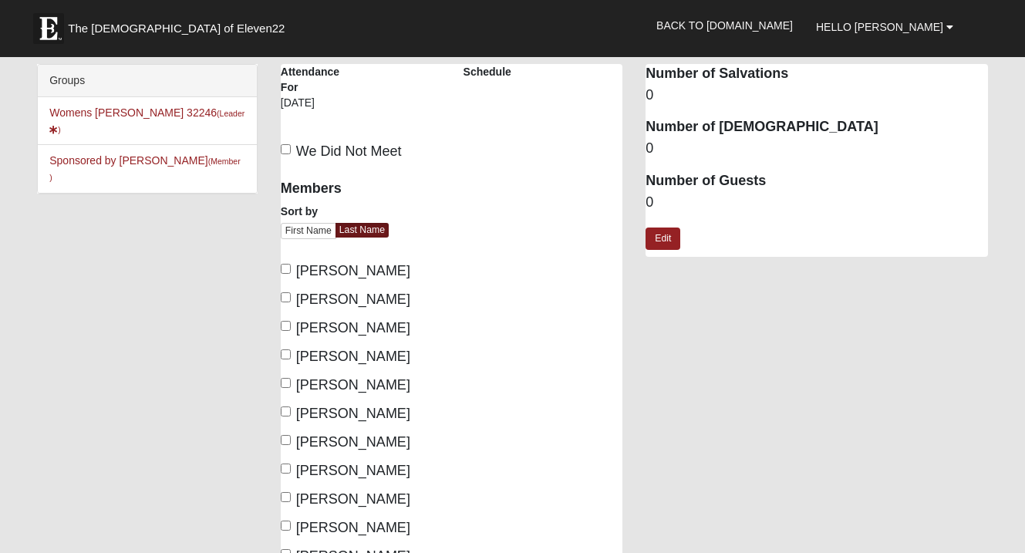
click at [380, 295] on span "[PERSON_NAME]" at bounding box center [353, 299] width 114 height 15
click at [291, 295] on input "[PERSON_NAME]" at bounding box center [286, 297] width 10 height 10
checkbox input "true"
click at [376, 327] on span "[PERSON_NAME]" at bounding box center [353, 327] width 114 height 15
click at [291, 327] on input "[PERSON_NAME]" at bounding box center [286, 326] width 10 height 10
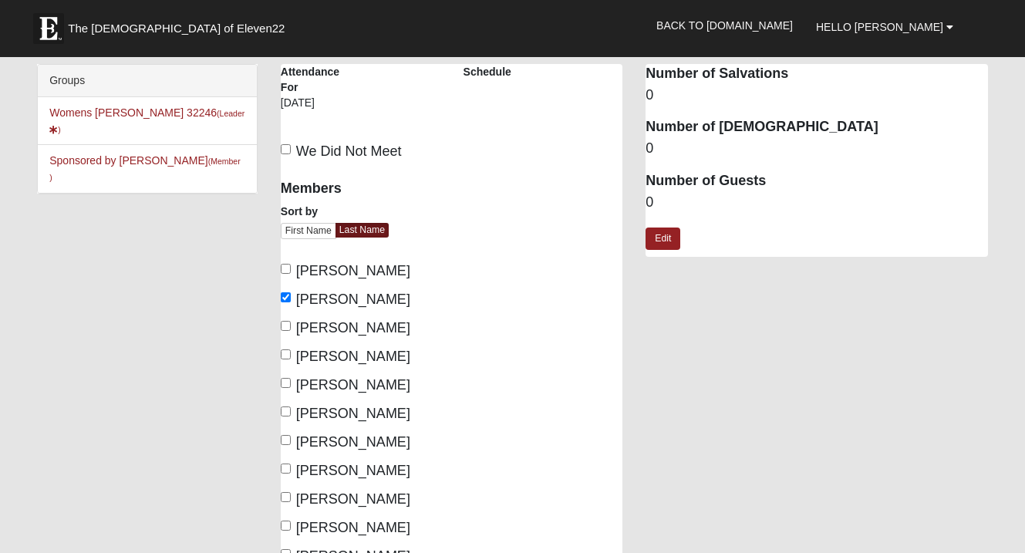
checkbox input "true"
click at [354, 380] on span "[PERSON_NAME]" at bounding box center [353, 384] width 114 height 15
click at [291, 380] on input "[PERSON_NAME]" at bounding box center [286, 383] width 10 height 10
checkbox input "true"
click at [352, 412] on span "Masci, Carol" at bounding box center [353, 413] width 114 height 15
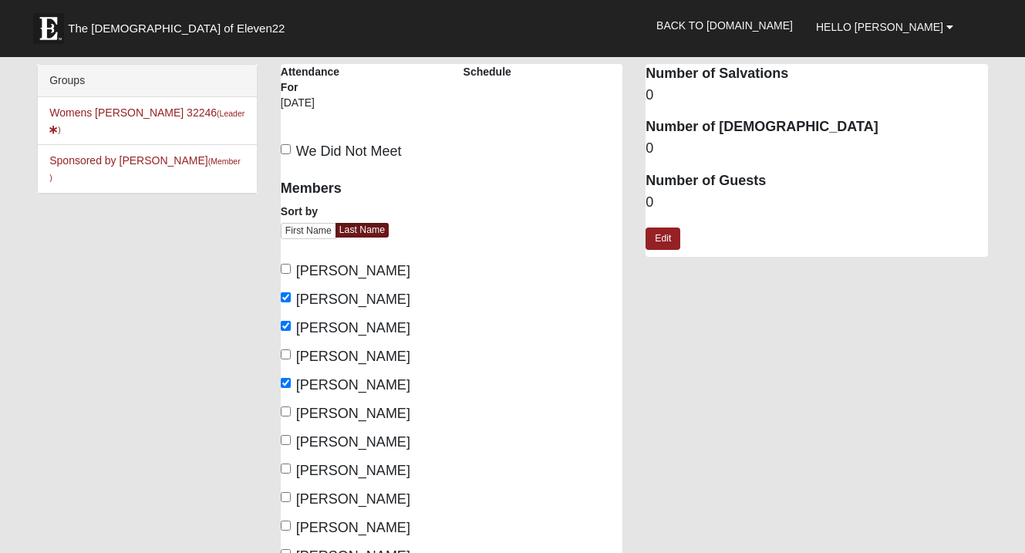
click at [291, 412] on input "Masci, Carol" at bounding box center [286, 412] width 10 height 10
checkbox input "true"
click at [349, 444] on span "[PERSON_NAME]" at bounding box center [353, 441] width 114 height 15
click at [291, 444] on input "Mashek, Kimberly" at bounding box center [286, 440] width 10 height 10
checkbox input "true"
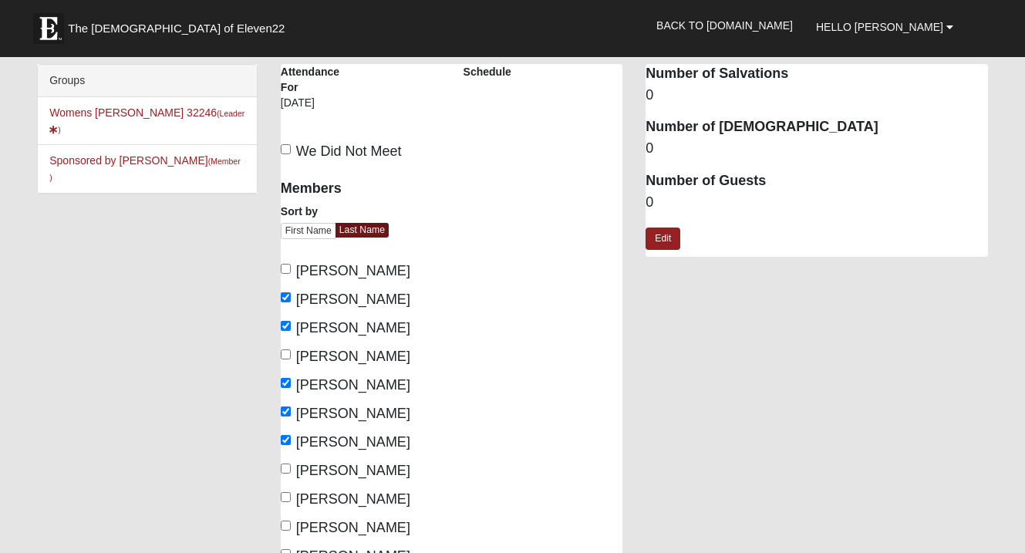
click at [344, 496] on span "Oehmann, Dawn" at bounding box center [353, 498] width 114 height 15
click at [291, 496] on input "Oehmann, Dawn" at bounding box center [286, 497] width 10 height 10
checkbox input "true"
click at [342, 525] on span "Williams, Christy" at bounding box center [353, 527] width 114 height 15
click at [291, 525] on input "Williams, Christy" at bounding box center [286, 526] width 10 height 10
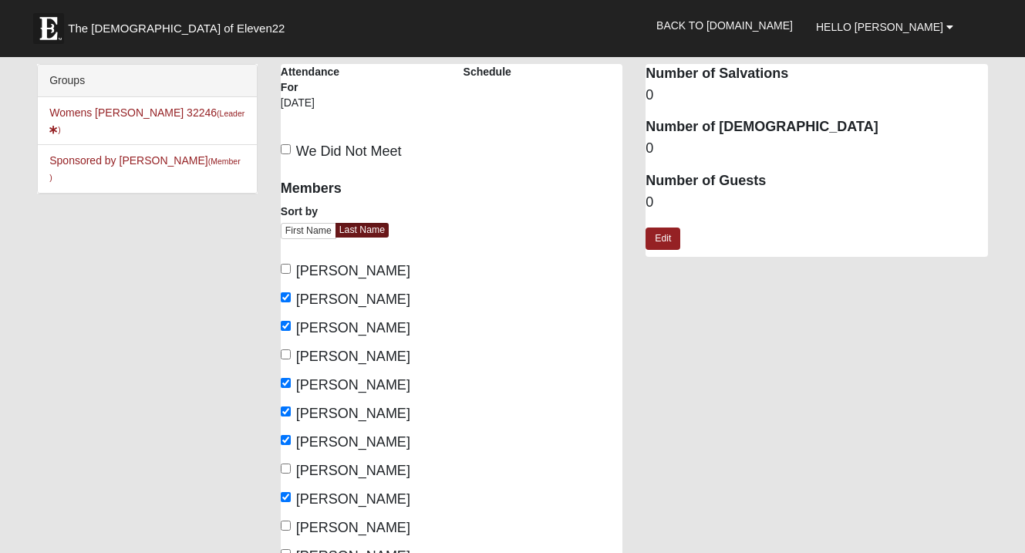
checkbox input "true"
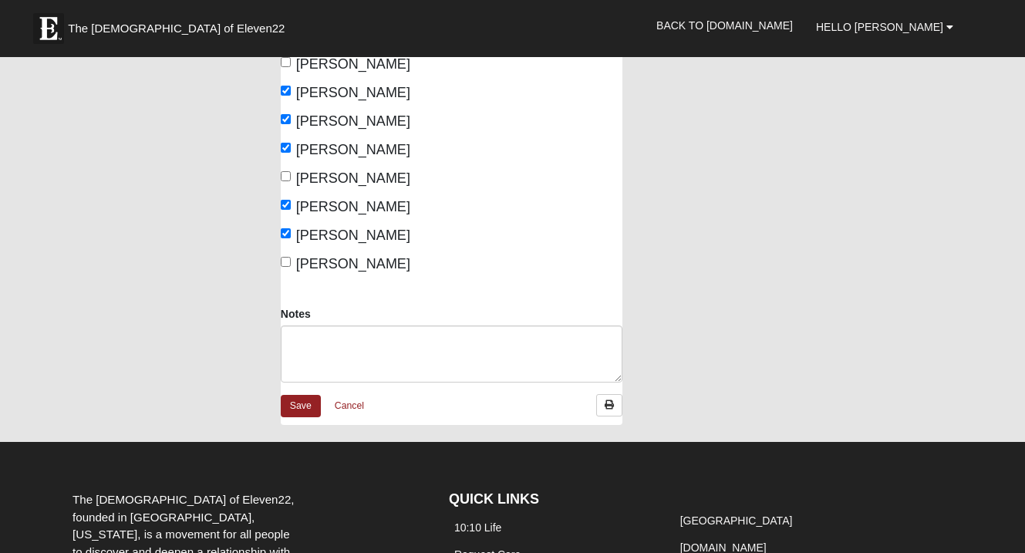
scroll to position [292, 0]
click at [307, 404] on link "Save" at bounding box center [301, 406] width 40 height 22
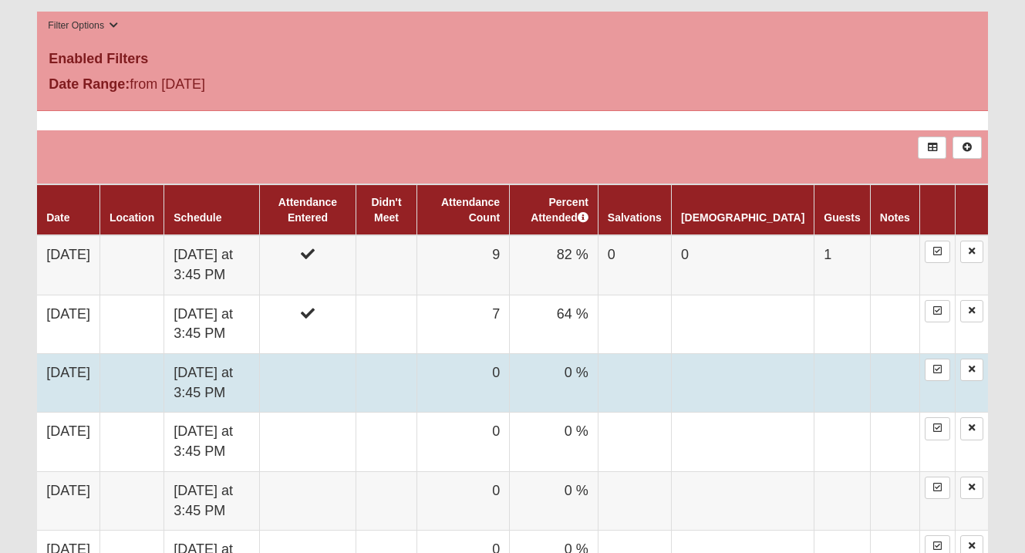
scroll to position [609, 0]
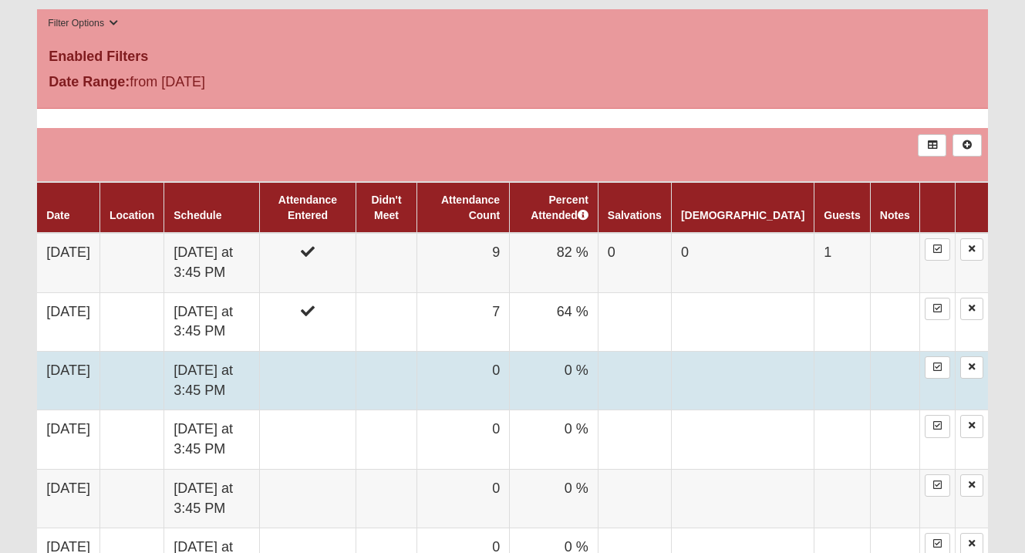
click at [352, 359] on td at bounding box center [308, 381] width 96 height 59
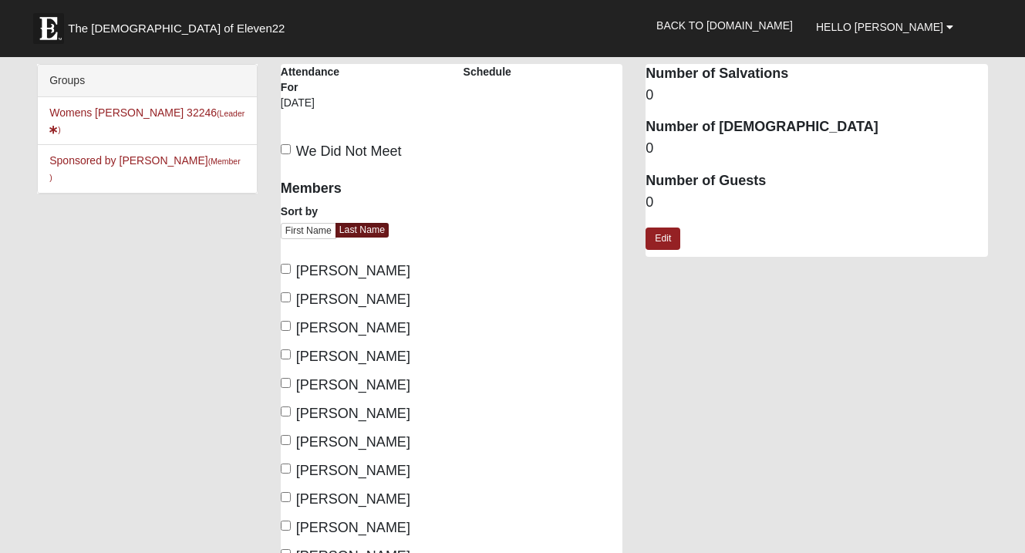
click at [345, 298] on span "[PERSON_NAME]" at bounding box center [353, 299] width 114 height 15
click at [291, 298] on input "[PERSON_NAME]" at bounding box center [286, 297] width 10 height 10
checkbox input "true"
click at [348, 324] on span "[PERSON_NAME]" at bounding box center [353, 327] width 114 height 15
click at [291, 324] on input "[PERSON_NAME]" at bounding box center [286, 326] width 10 height 10
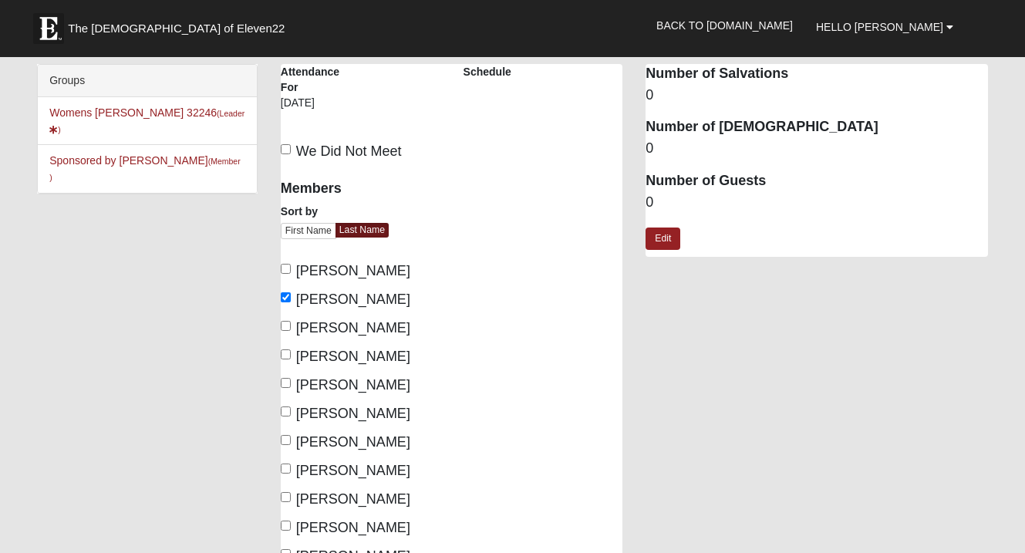
checkbox input "true"
click at [348, 377] on span "[PERSON_NAME]" at bounding box center [353, 384] width 114 height 15
click at [291, 378] on input "[PERSON_NAME]" at bounding box center [286, 383] width 10 height 10
checkbox input "true"
click at [351, 410] on span "[PERSON_NAME]" at bounding box center [353, 413] width 114 height 15
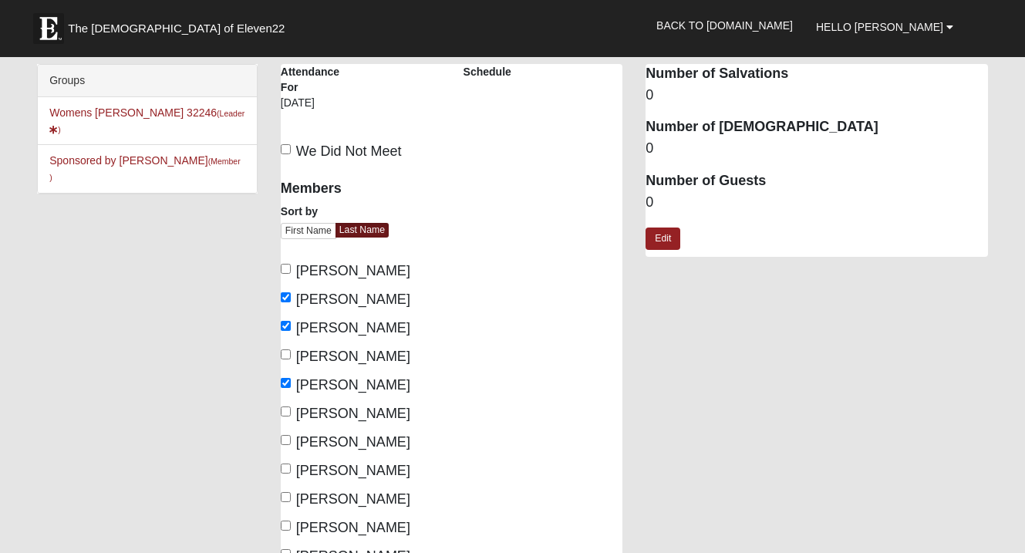
click at [291, 410] on input "[PERSON_NAME]" at bounding box center [286, 412] width 10 height 10
checkbox input "true"
click at [354, 437] on span "Mashek, Kimberly" at bounding box center [353, 441] width 114 height 15
click at [291, 437] on input "Mashek, Kimberly" at bounding box center [286, 440] width 10 height 10
checkbox input "true"
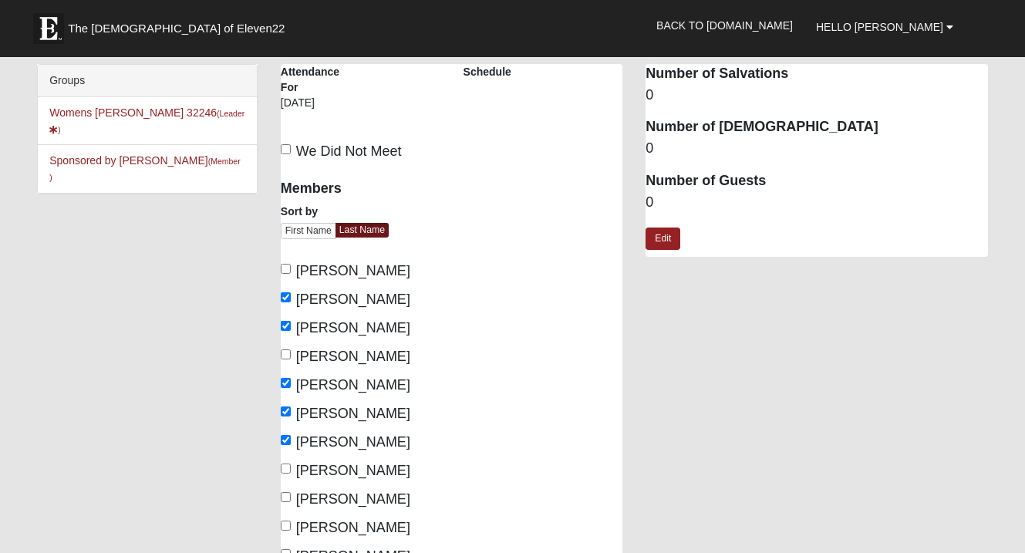
click at [354, 496] on span "Oehmann, Dawn" at bounding box center [353, 498] width 114 height 15
click at [291, 496] on input "[PERSON_NAME]" at bounding box center [286, 497] width 10 height 10
checkbox input "true"
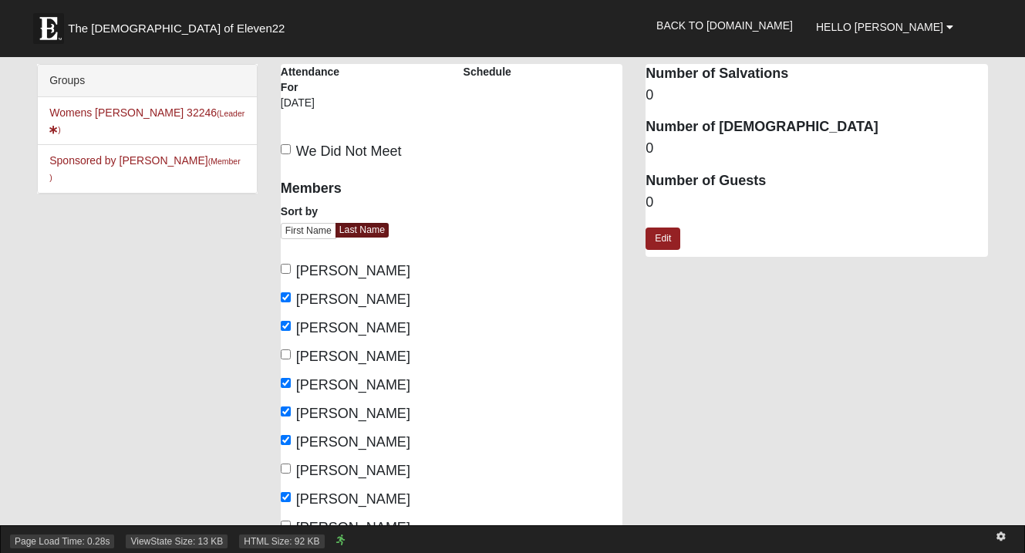
click at [354, 525] on div "Page Load Time: 0.28s ViewState Size: 13 KB HTML Size: 92 KB" at bounding box center [512, 539] width 1025 height 28
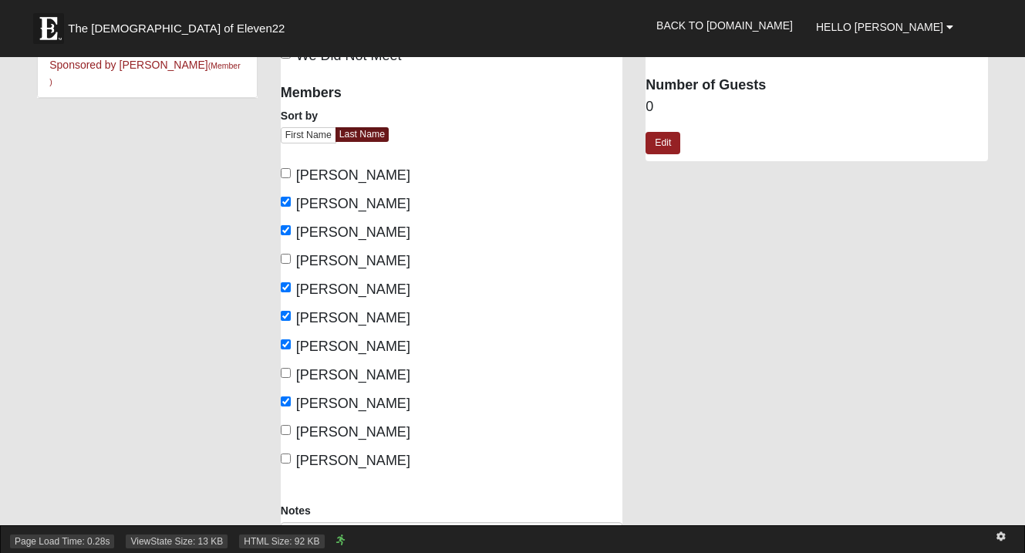
scroll to position [104, 0]
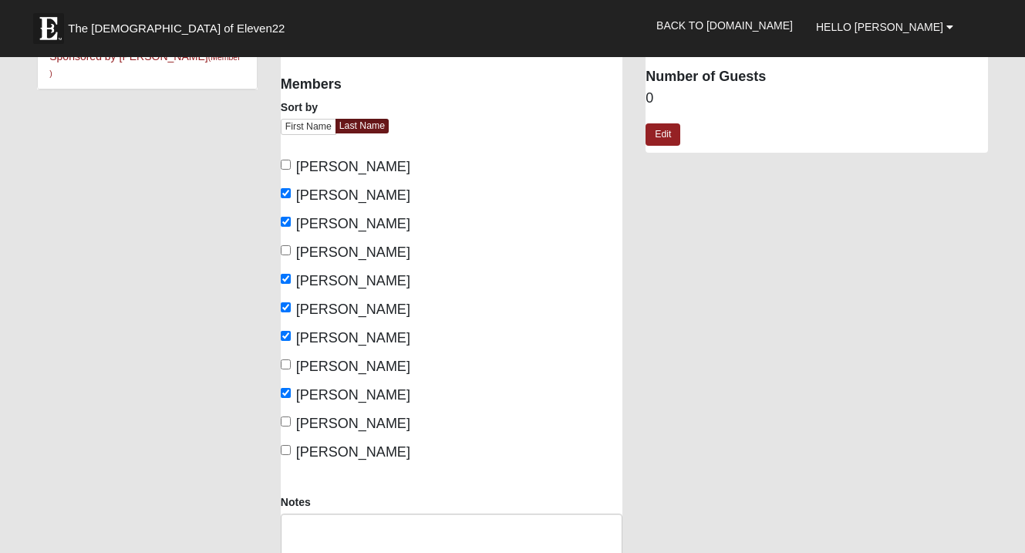
click at [364, 420] on span "[PERSON_NAME]" at bounding box center [353, 423] width 114 height 15
click at [291, 420] on input "[PERSON_NAME]" at bounding box center [286, 422] width 10 height 10
checkbox input "true"
click at [362, 449] on span "Wohlgemuth, Edi" at bounding box center [353, 451] width 114 height 15
click at [291, 449] on input "Wohlgemuth, Edi" at bounding box center [286, 450] width 10 height 10
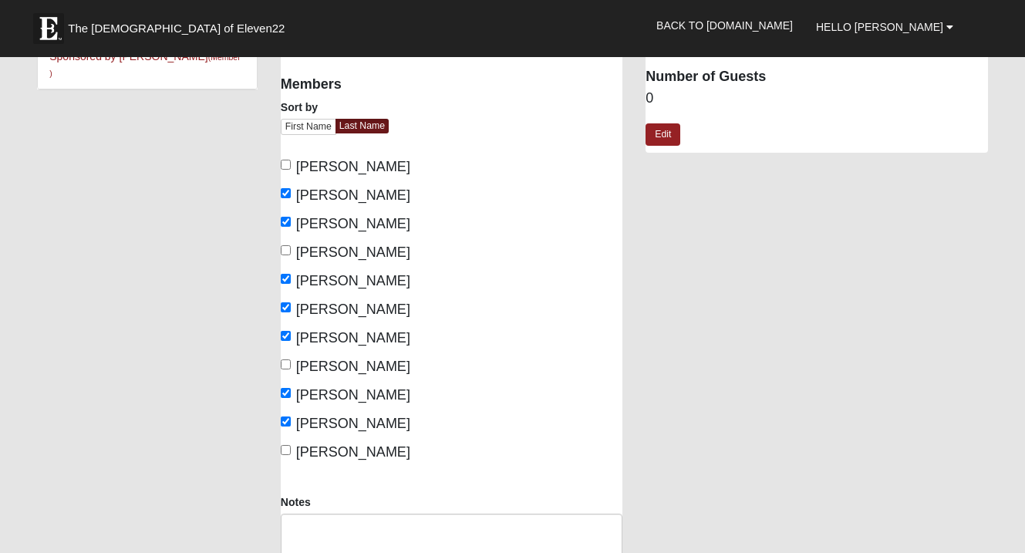
checkbox input "true"
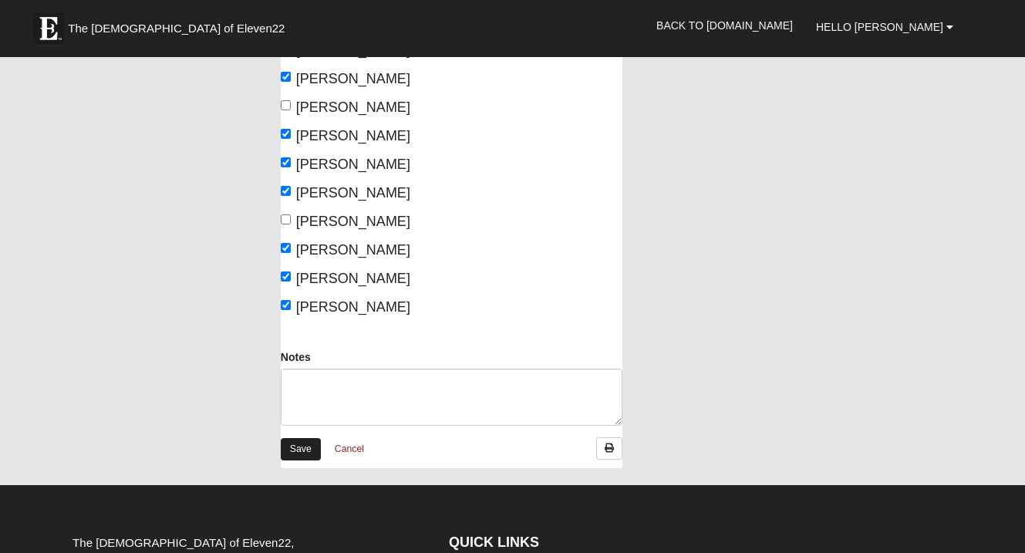
click at [299, 448] on link "Save" at bounding box center [301, 449] width 40 height 22
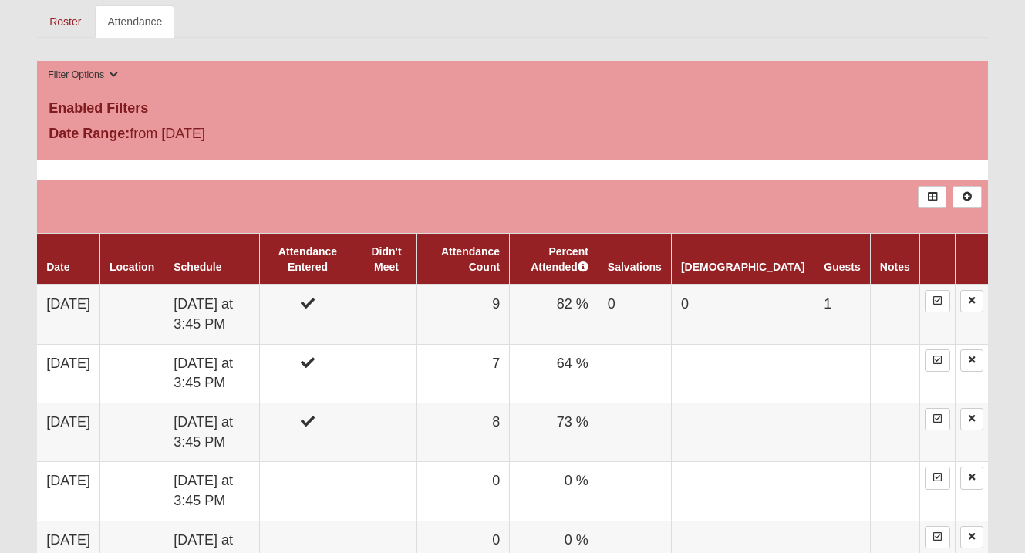
scroll to position [766, 0]
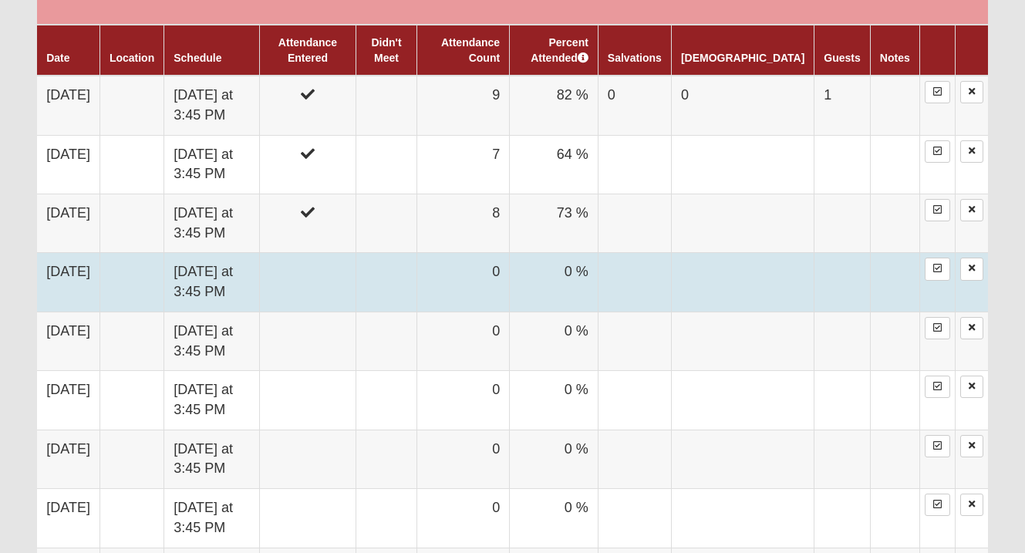
click at [356, 275] on td at bounding box center [308, 282] width 96 height 59
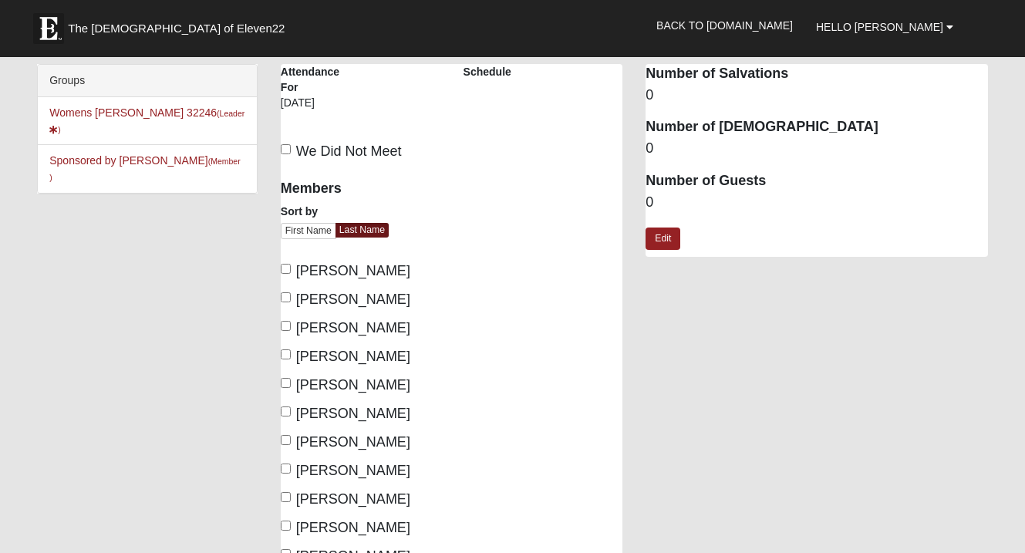
click at [355, 297] on span "[PERSON_NAME]" at bounding box center [353, 299] width 114 height 15
click at [291, 297] on input "[PERSON_NAME]" at bounding box center [286, 297] width 10 height 10
checkbox input "true"
click at [355, 320] on span "Carter, Kimberly" at bounding box center [353, 327] width 114 height 15
click at [291, 321] on input "Carter, Kimberly" at bounding box center [286, 326] width 10 height 10
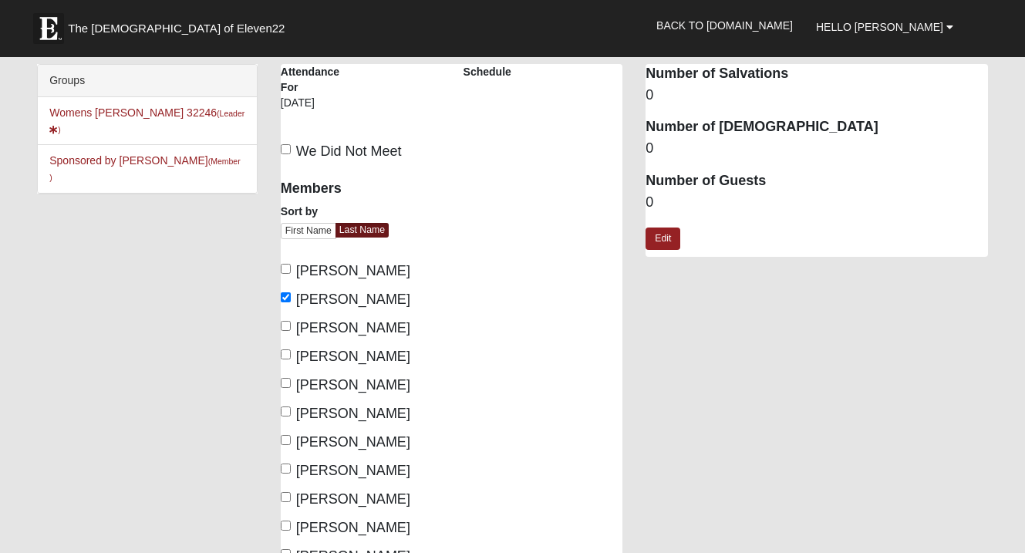
checkbox input "true"
click at [355, 353] on span "Hagensick, Brayanne" at bounding box center [353, 356] width 114 height 15
click at [291, 353] on input "Hagensick, Brayanne" at bounding box center [286, 354] width 10 height 10
checkbox input "true"
click at [357, 383] on span "Hunt, Janine" at bounding box center [353, 384] width 114 height 15
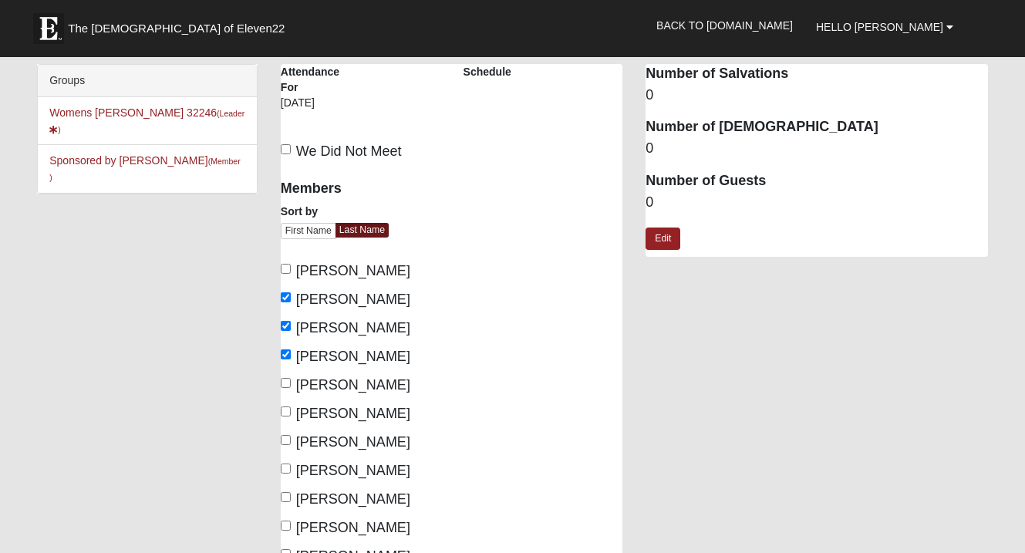
click at [291, 383] on input "Hunt, Janine" at bounding box center [286, 383] width 10 height 10
checkbox input "true"
click at [354, 410] on span "Masci, Carol" at bounding box center [353, 413] width 114 height 15
click at [291, 410] on input "Masci, Carol" at bounding box center [286, 412] width 10 height 10
checkbox input "true"
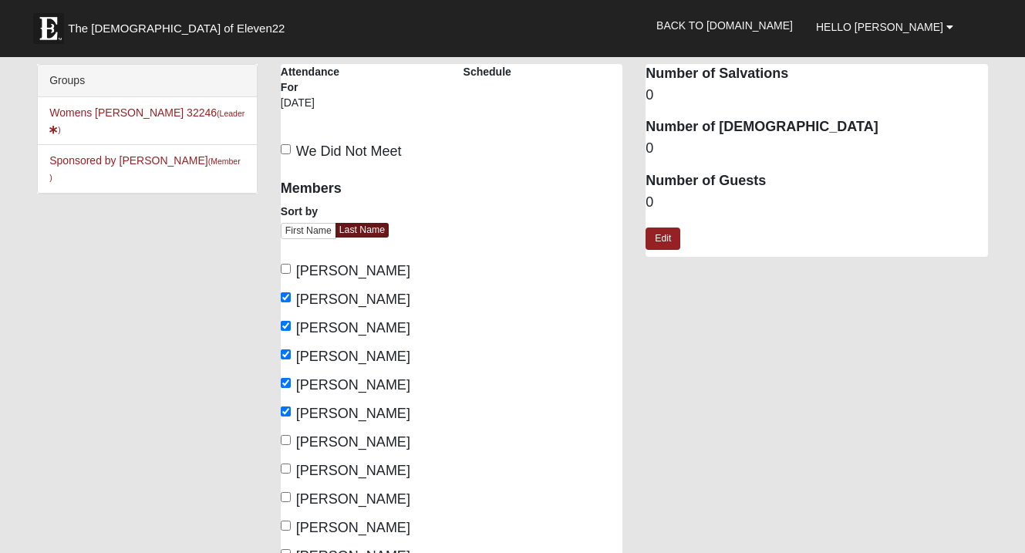
click at [356, 440] on span "Mashek, Kimberly" at bounding box center [353, 441] width 114 height 15
click at [291, 440] on input "Mashek, Kimberly" at bounding box center [286, 440] width 10 height 10
checkbox input "true"
click at [370, 498] on span "Oehmann, Dawn" at bounding box center [353, 498] width 114 height 15
click at [291, 498] on input "Oehmann, Dawn" at bounding box center [286, 497] width 10 height 10
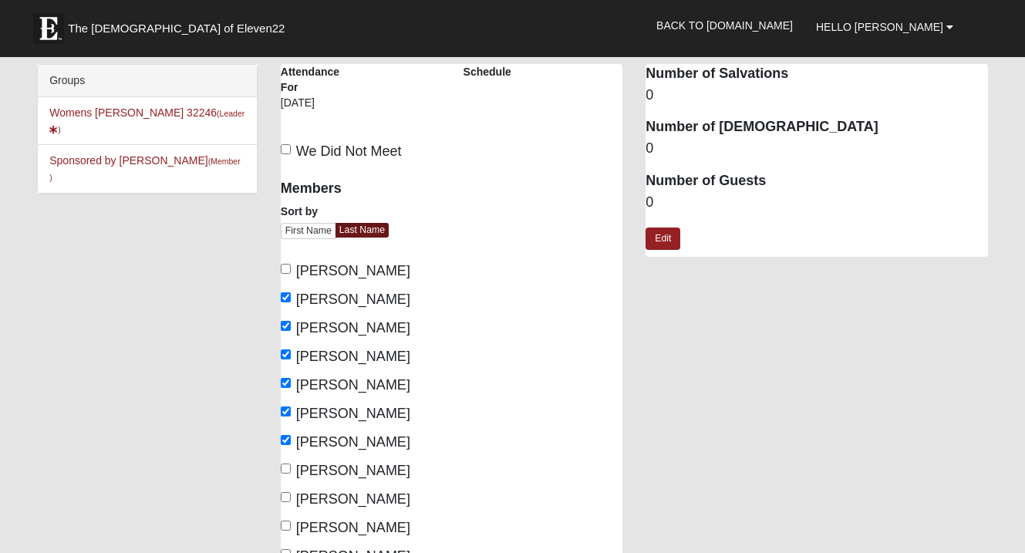
checkbox input "true"
click at [370, 524] on span "Williams, Christy" at bounding box center [353, 527] width 114 height 15
click at [291, 524] on input "Williams, Christy" at bounding box center [286, 526] width 10 height 10
checkbox input "true"
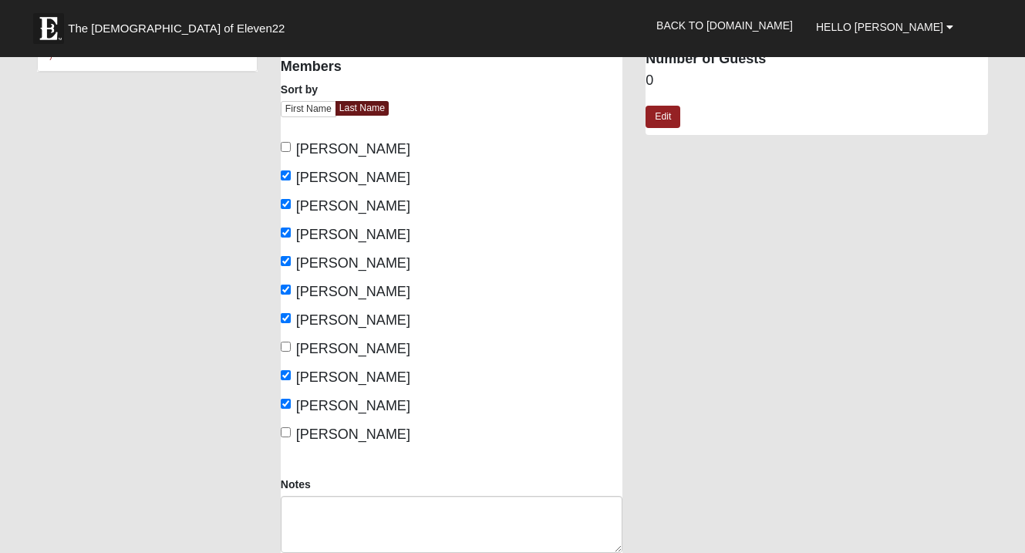
scroll to position [123, 0]
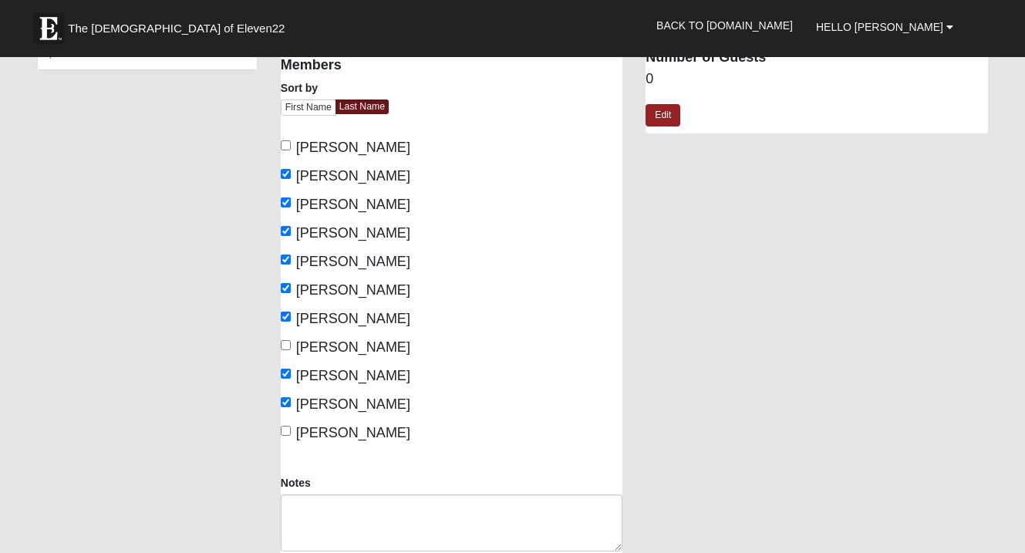
click at [374, 438] on span "Wohlgemuth, Edi" at bounding box center [353, 432] width 114 height 15
click at [291, 436] on input "Wohlgemuth, Edi" at bounding box center [286, 431] width 10 height 10
checkbox input "true"
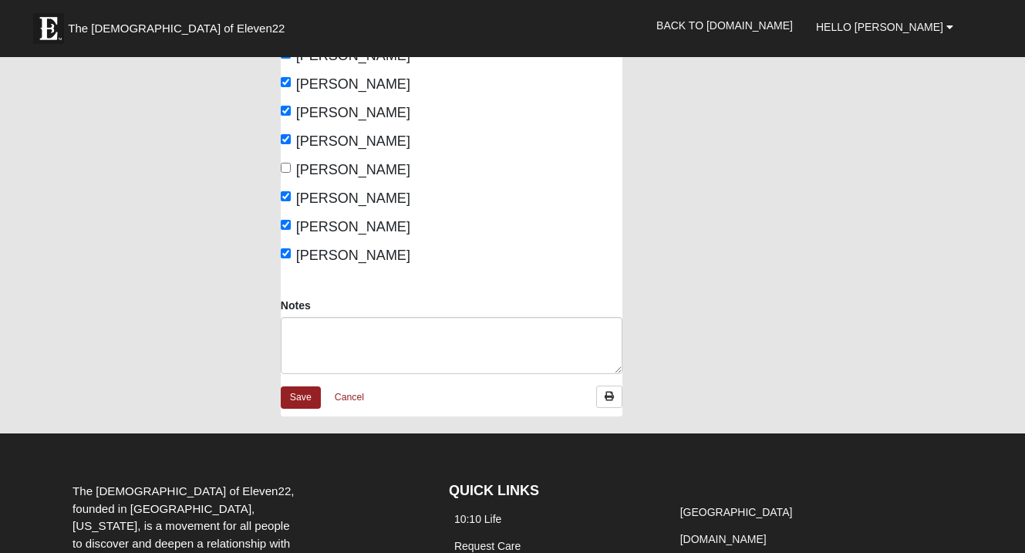
scroll to position [322, 0]
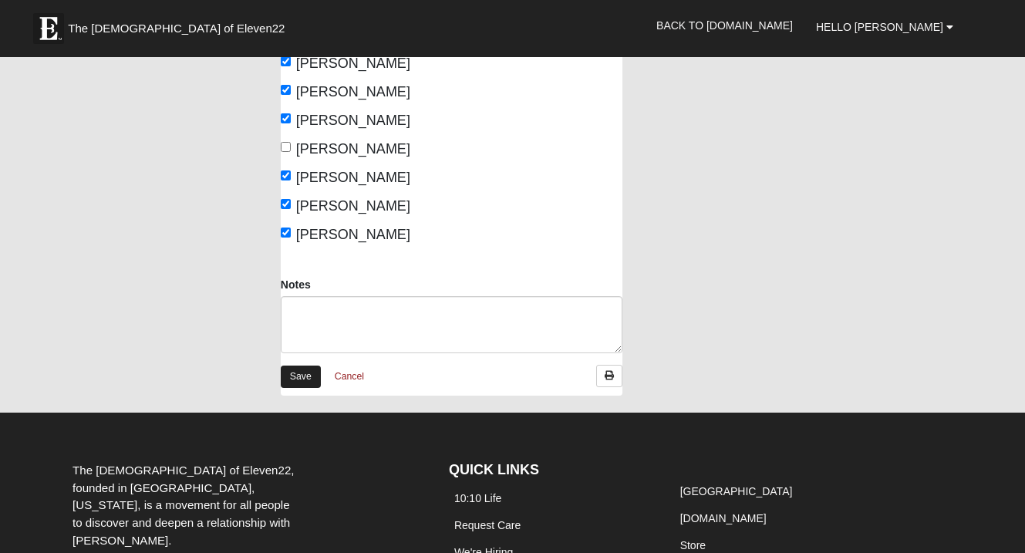
click at [304, 376] on link "Save" at bounding box center [301, 377] width 40 height 22
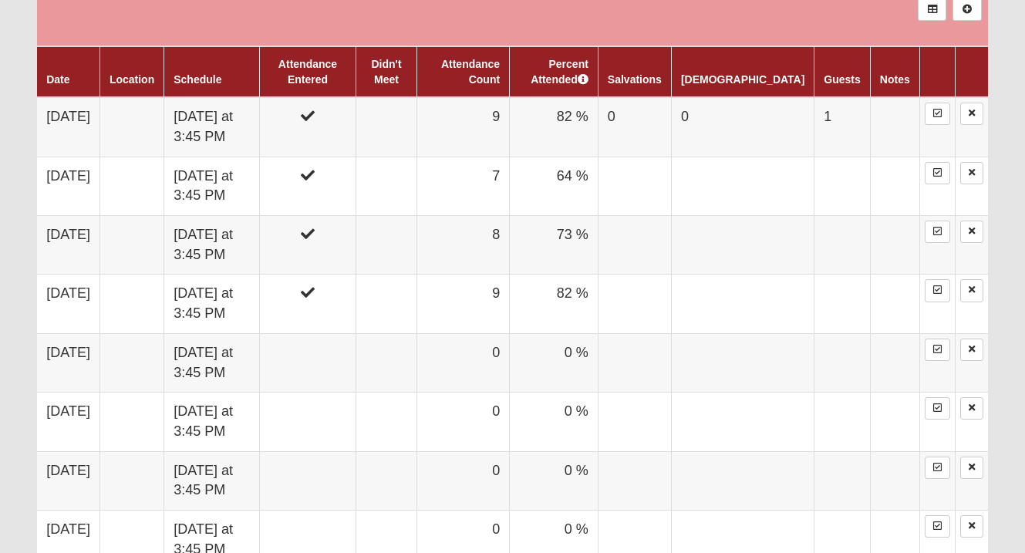
scroll to position [762, 0]
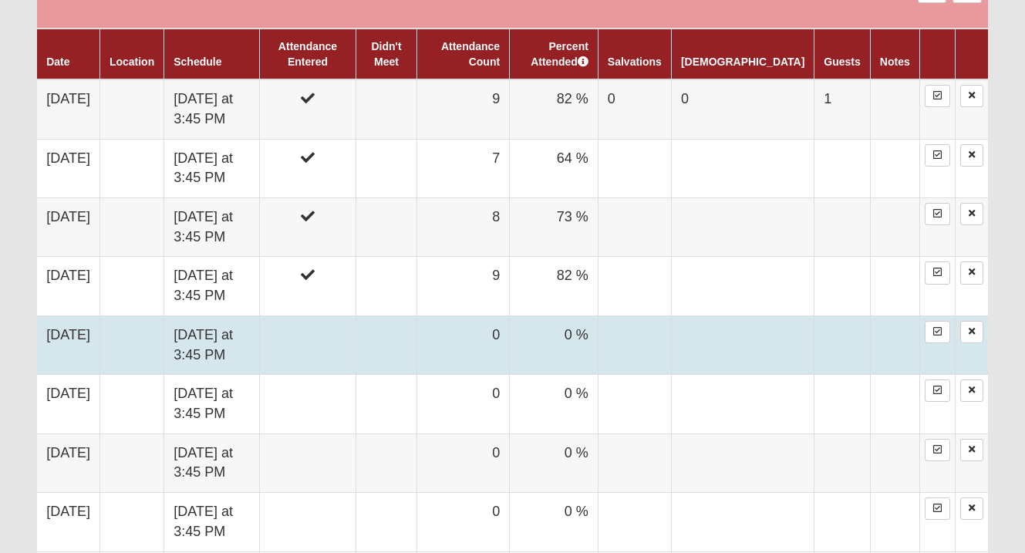
click at [330, 349] on td at bounding box center [308, 345] width 96 height 59
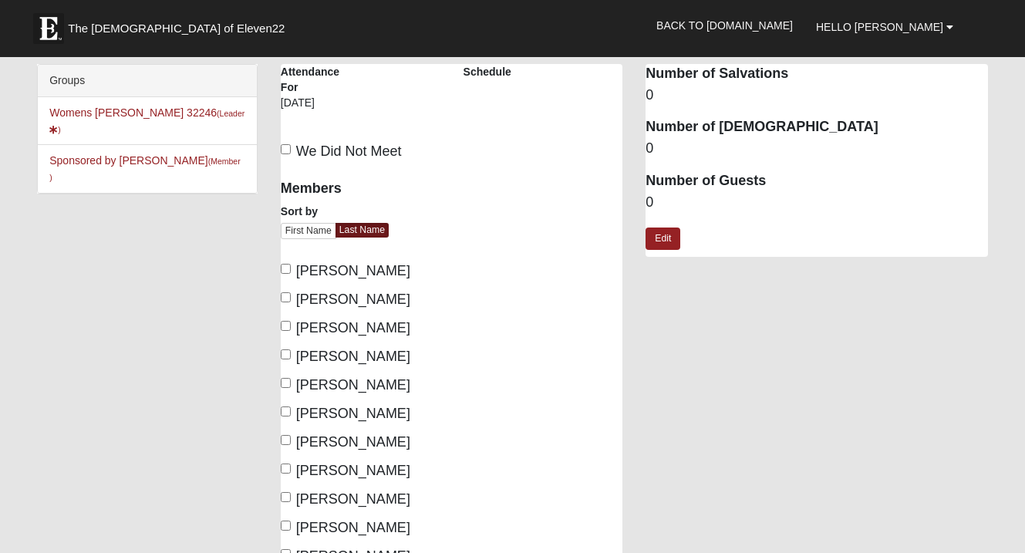
click at [378, 296] on span "Brown, Jessica" at bounding box center [353, 299] width 114 height 15
click at [291, 296] on input "Brown, Jessica" at bounding box center [286, 297] width 10 height 10
checkbox input "true"
click at [380, 326] on span "Carter, Kimberly" at bounding box center [353, 327] width 114 height 15
click at [291, 326] on input "Carter, Kimberly" at bounding box center [286, 326] width 10 height 10
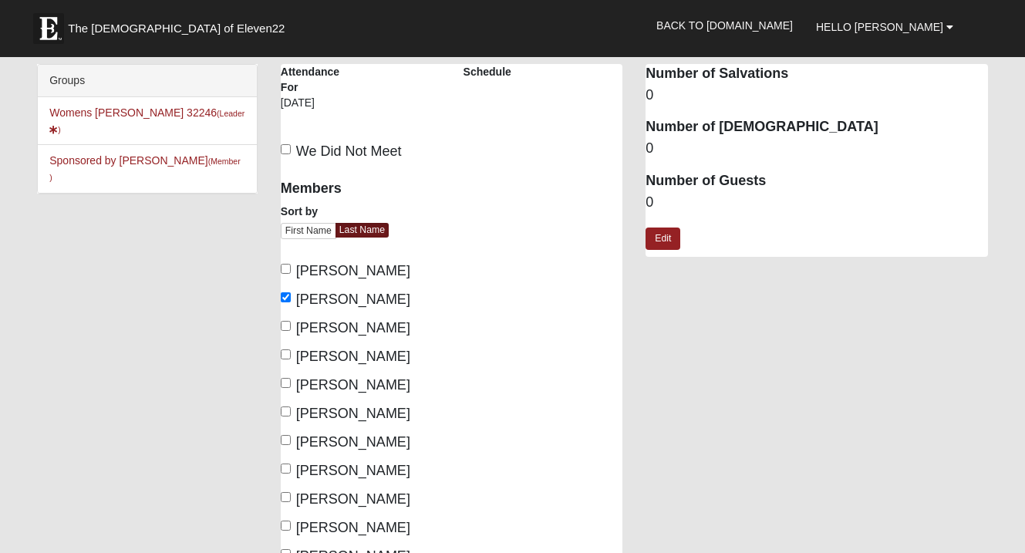
checkbox input "true"
click at [380, 356] on span "Hagensick, Brayanne" at bounding box center [353, 356] width 114 height 15
click at [291, 356] on input "Hagensick, Brayanne" at bounding box center [286, 354] width 10 height 10
checkbox input "true"
click at [347, 388] on span "[PERSON_NAME]" at bounding box center [353, 384] width 114 height 15
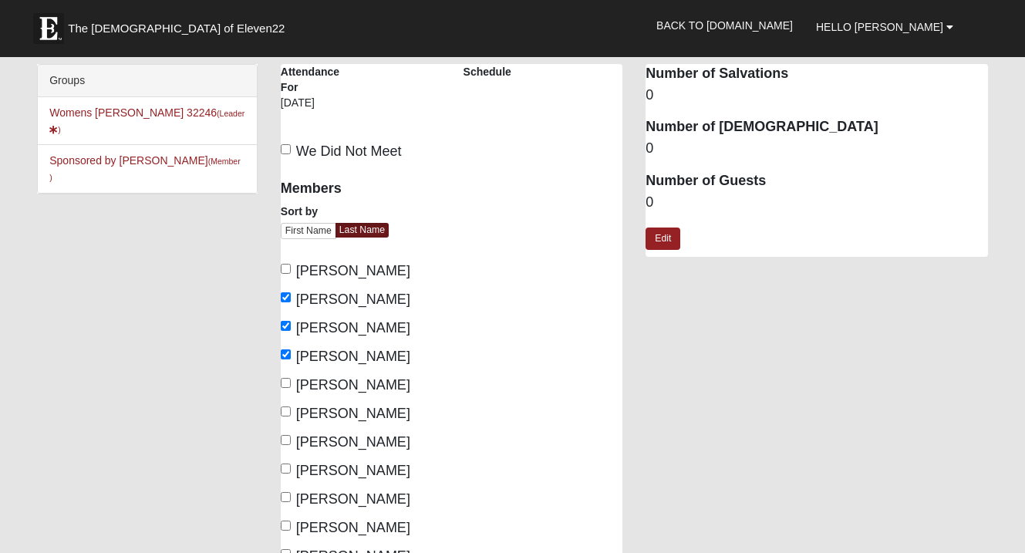
click at [291, 388] on input "[PERSON_NAME]" at bounding box center [286, 383] width 10 height 10
checkbox input "true"
click at [347, 406] on span "Masci, Carol" at bounding box center [353, 413] width 114 height 15
click at [291, 407] on input "Masci, Carol" at bounding box center [286, 412] width 10 height 10
checkbox input "true"
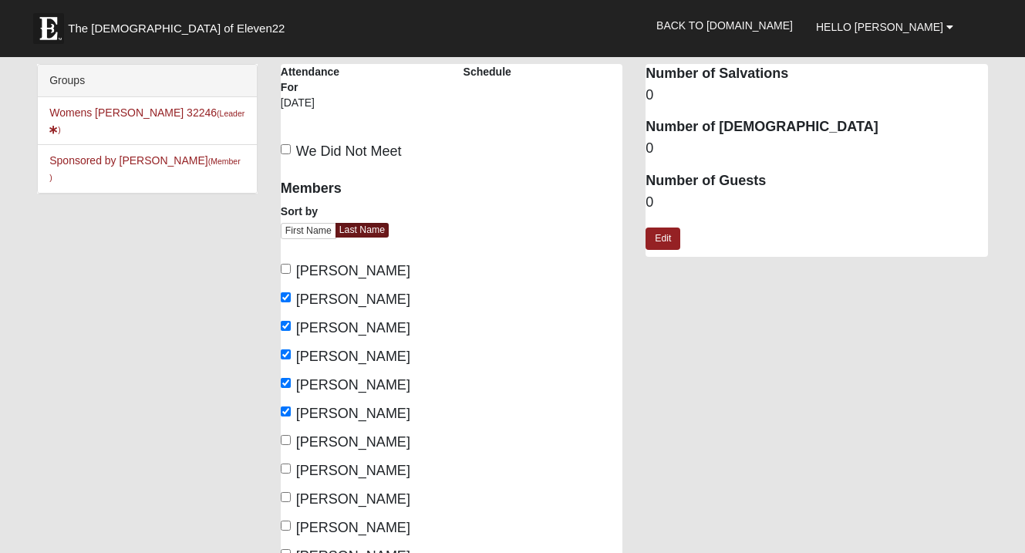
click at [346, 434] on span "Mashek, Kimberly" at bounding box center [353, 441] width 114 height 15
click at [291, 435] on input "Mashek, Kimberly" at bounding box center [286, 440] width 10 height 10
checkbox input "true"
click at [338, 505] on span "Oehmann, Dawn" at bounding box center [353, 498] width 114 height 15
click at [291, 502] on input "Oehmann, Dawn" at bounding box center [286, 497] width 10 height 10
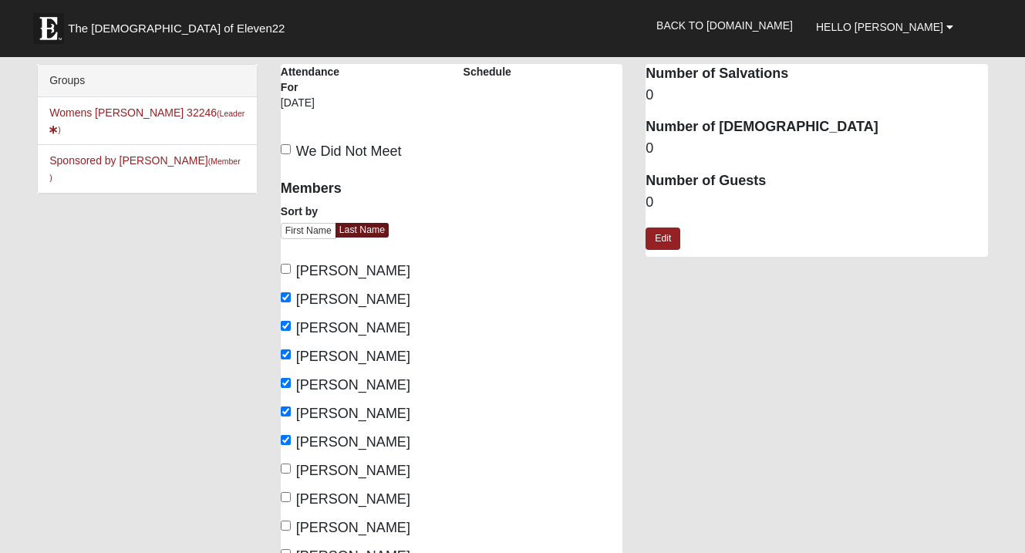
checkbox input "true"
click at [338, 522] on span "[PERSON_NAME]" at bounding box center [353, 527] width 114 height 15
click at [291, 522] on input "[PERSON_NAME]" at bounding box center [286, 526] width 10 height 10
checkbox input "true"
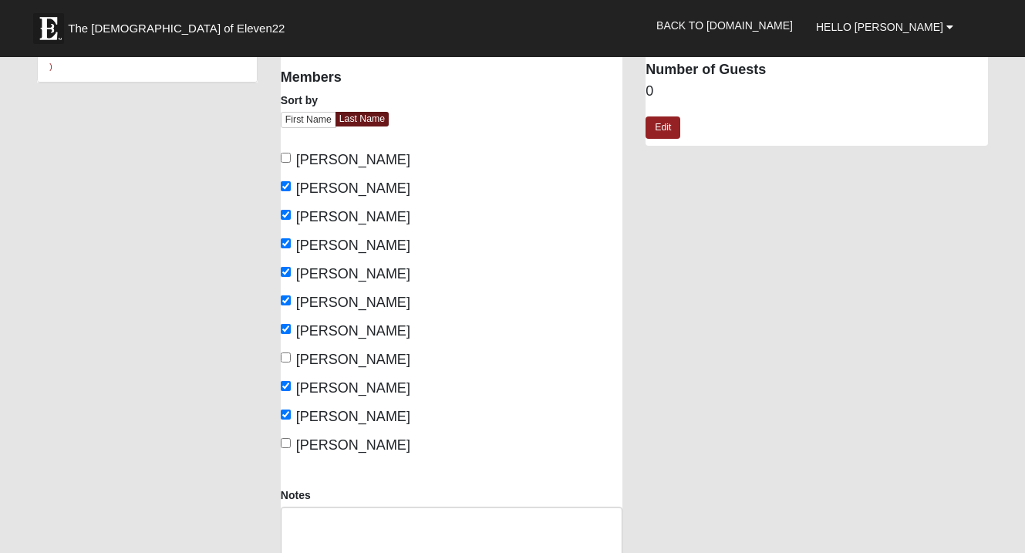
scroll to position [114, 0]
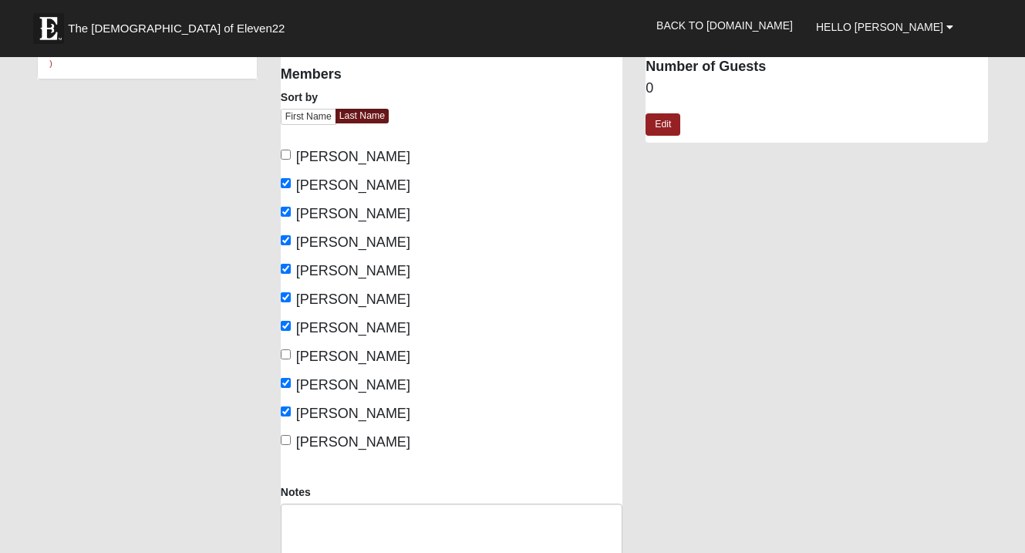
click at [351, 447] on span "Wohlgemuth, Edi" at bounding box center [353, 441] width 114 height 15
click at [291, 445] on input "Wohlgemuth, Edi" at bounding box center [286, 440] width 10 height 10
checkbox input "true"
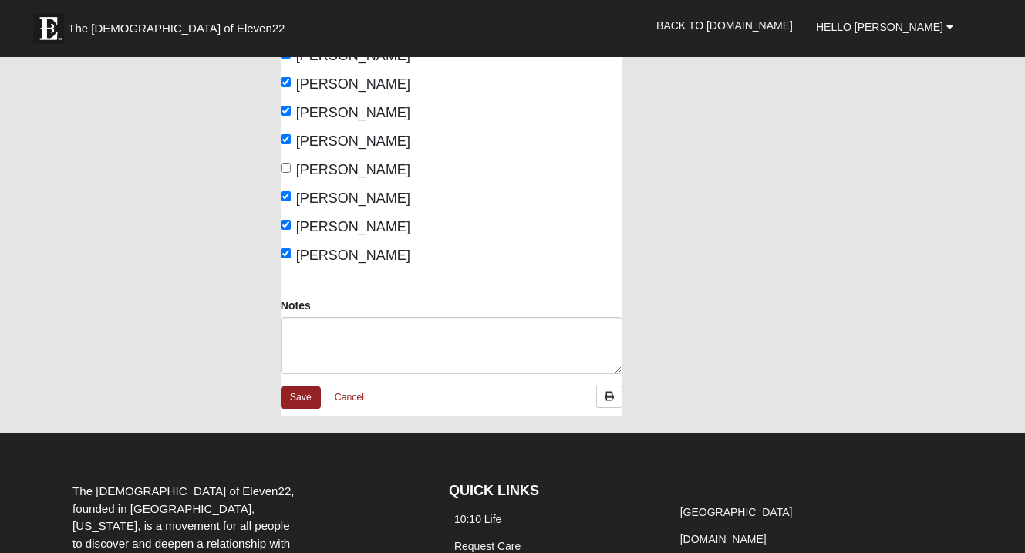
scroll to position [302, 0]
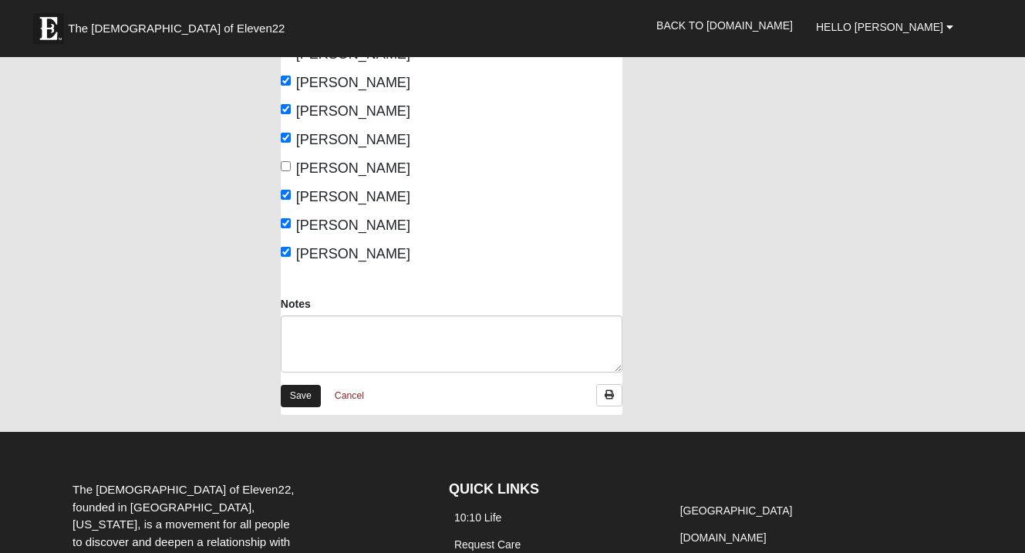
click at [296, 390] on link "Save" at bounding box center [301, 396] width 40 height 22
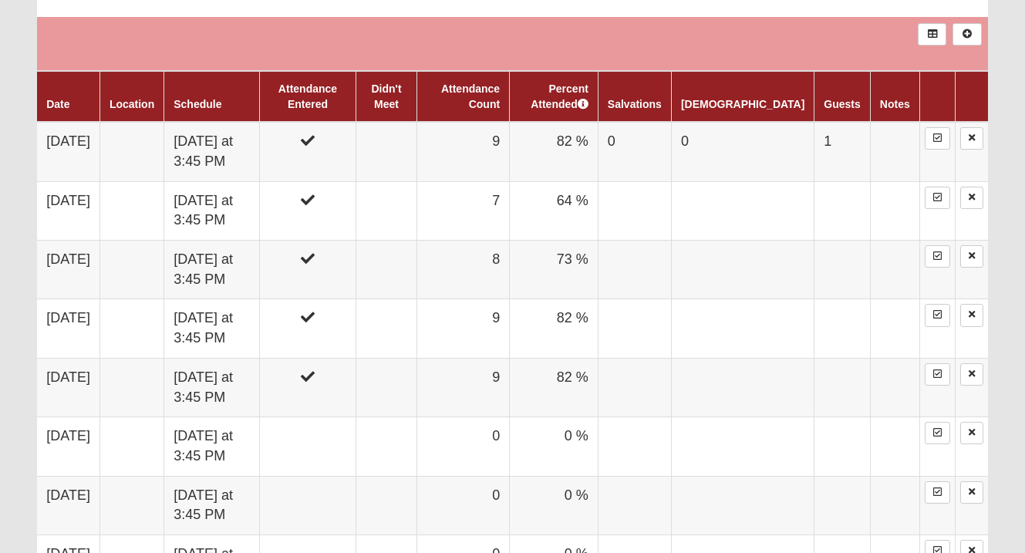
scroll to position [817, 0]
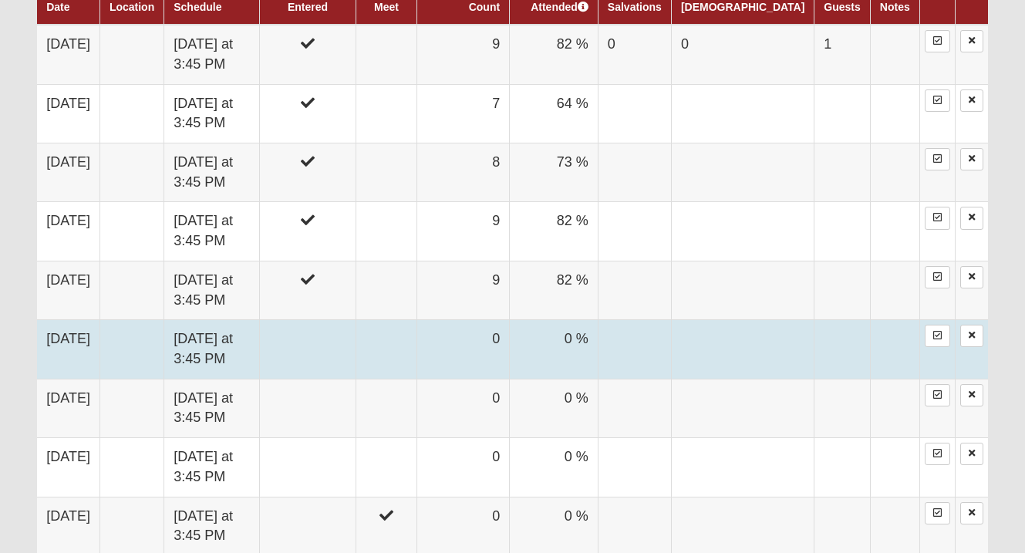
click at [327, 349] on td at bounding box center [308, 349] width 96 height 59
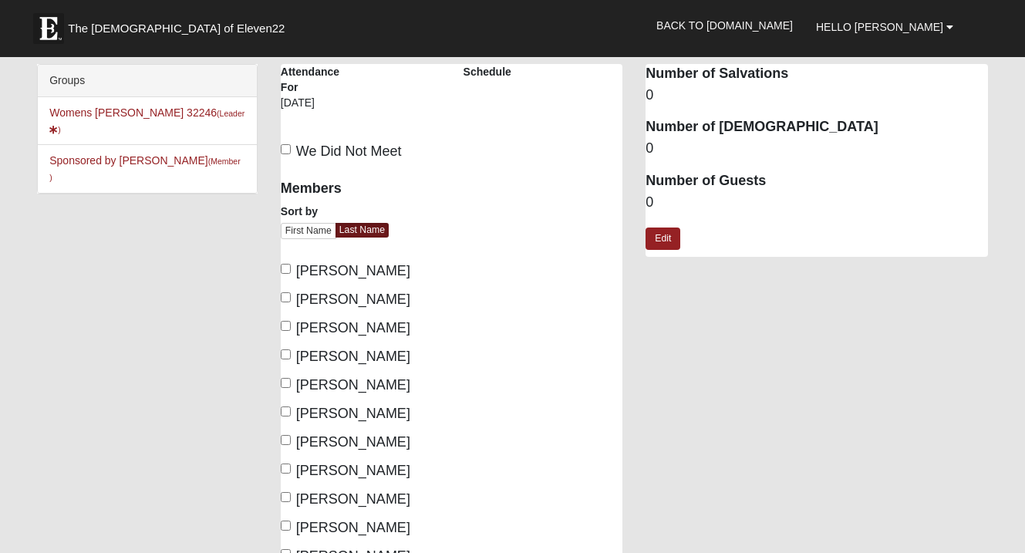
click at [315, 157] on span "We Did Not Meet" at bounding box center [349, 150] width 106 height 15
click at [291, 154] on input "We Did Not Meet" at bounding box center [286, 149] width 10 height 10
checkbox input "true"
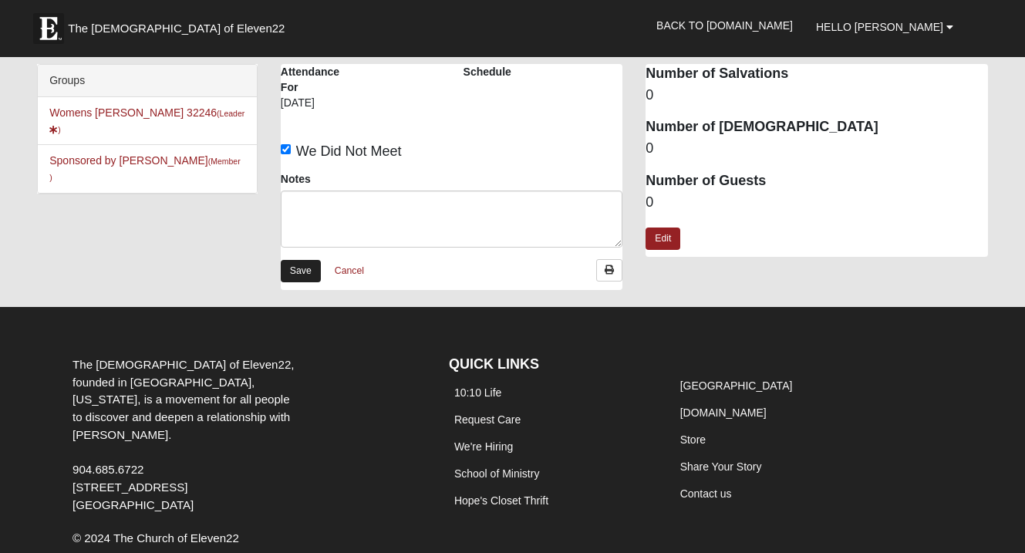
click at [309, 271] on link "Save" at bounding box center [301, 271] width 40 height 22
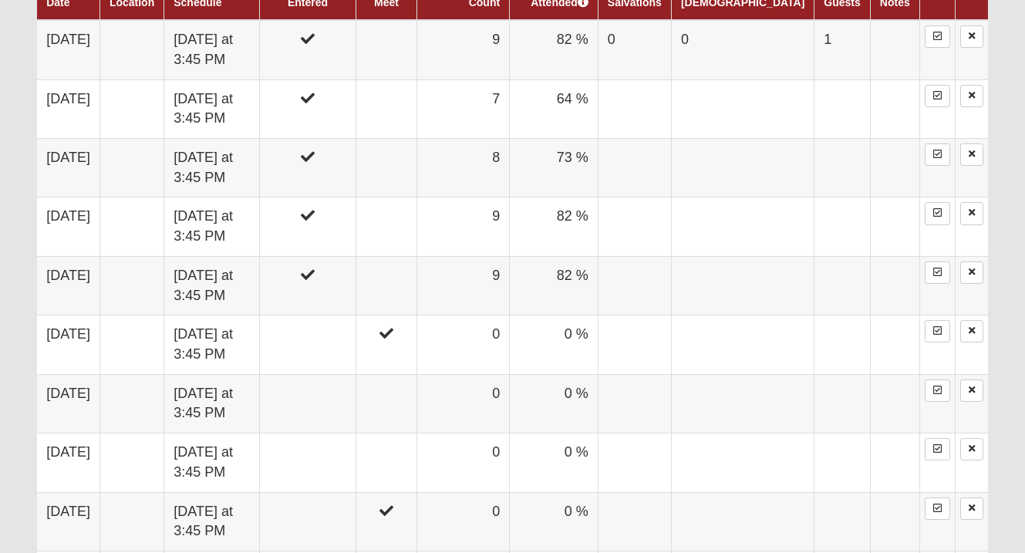
scroll to position [825, 0]
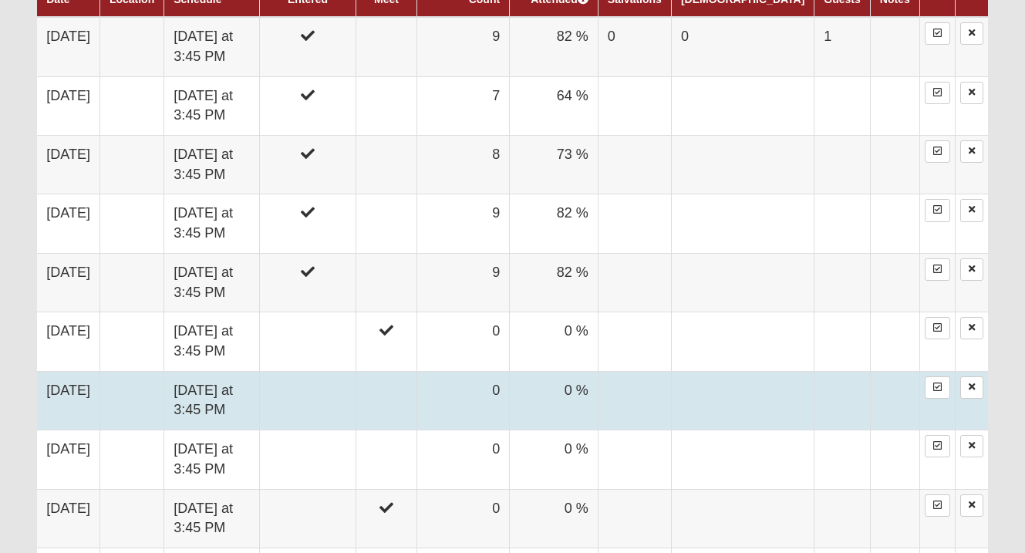
click at [319, 381] on td at bounding box center [308, 400] width 96 height 59
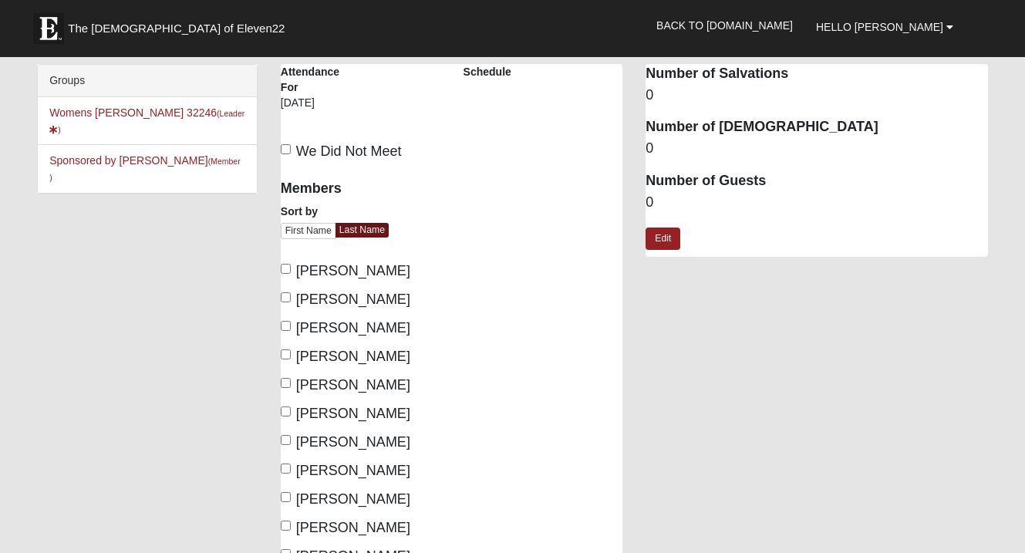
click at [345, 157] on span "We Did Not Meet" at bounding box center [349, 150] width 106 height 15
click at [291, 154] on input "We Did Not Meet" at bounding box center [286, 149] width 10 height 10
checkbox input "true"
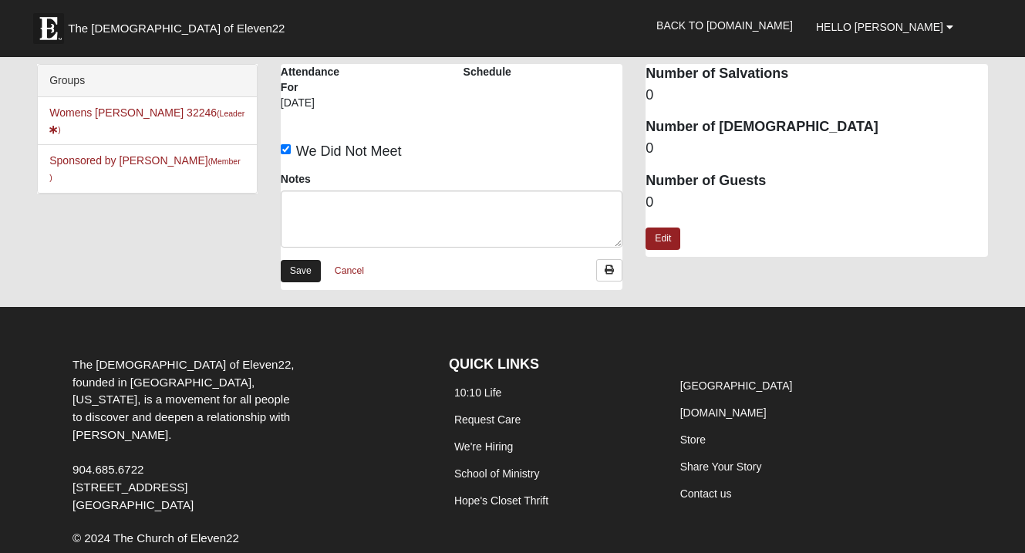
click at [302, 273] on link "Save" at bounding box center [301, 271] width 40 height 22
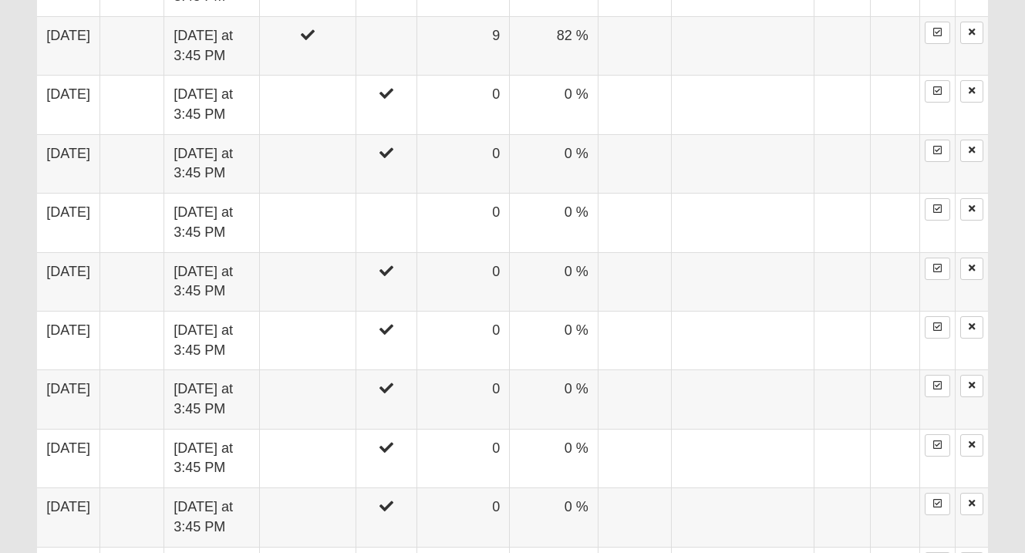
scroll to position [1036, 0]
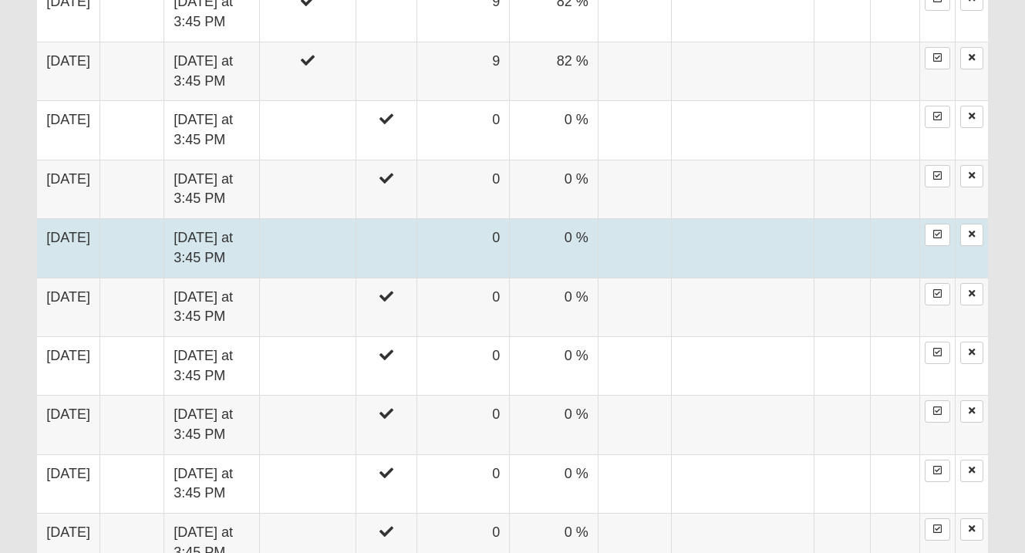
click at [313, 257] on td at bounding box center [308, 248] width 96 height 59
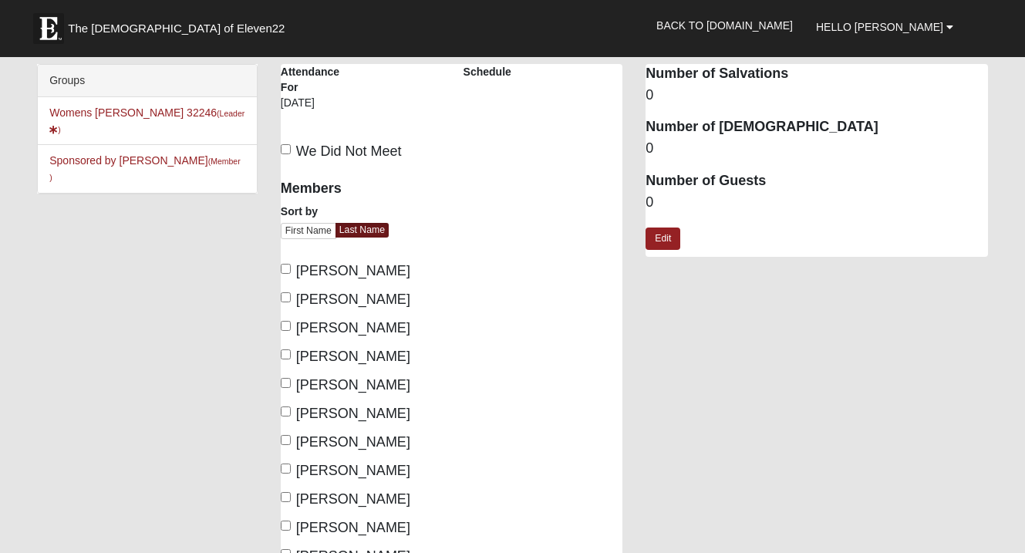
click at [334, 155] on span "We Did Not Meet" at bounding box center [349, 150] width 106 height 15
click at [291, 154] on input "We Did Not Meet" at bounding box center [286, 149] width 10 height 10
checkbox input "true"
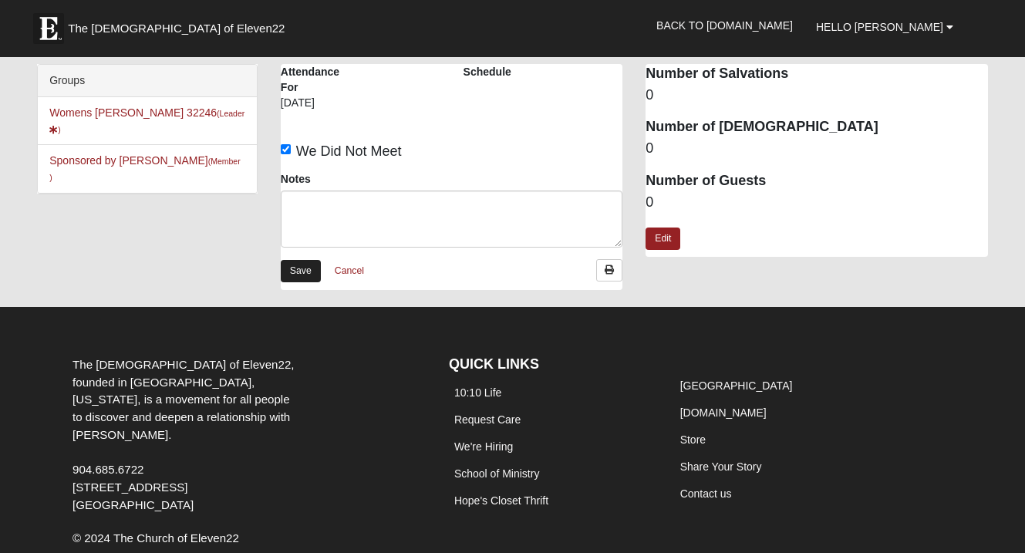
click at [310, 264] on link "Save" at bounding box center [301, 271] width 40 height 22
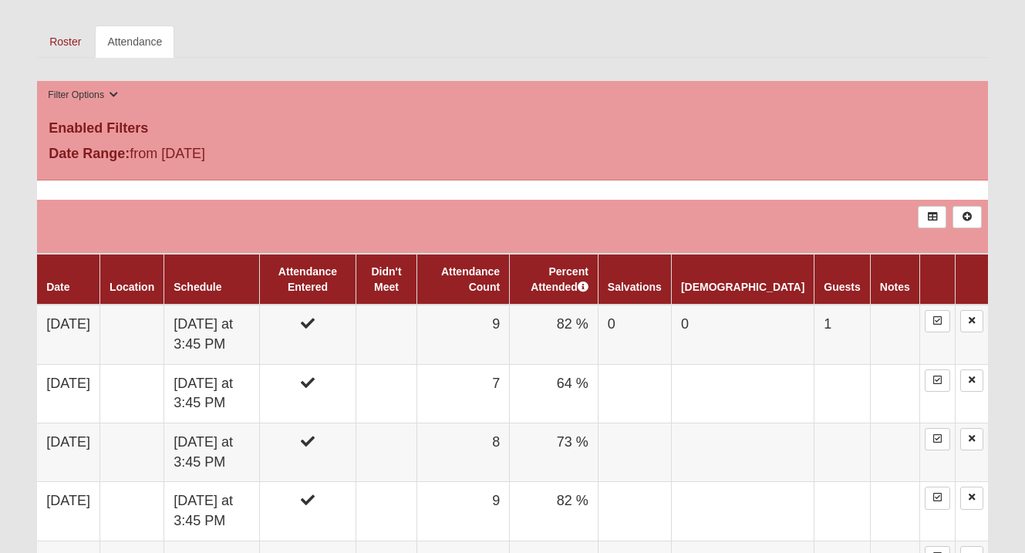
scroll to position [539, 0]
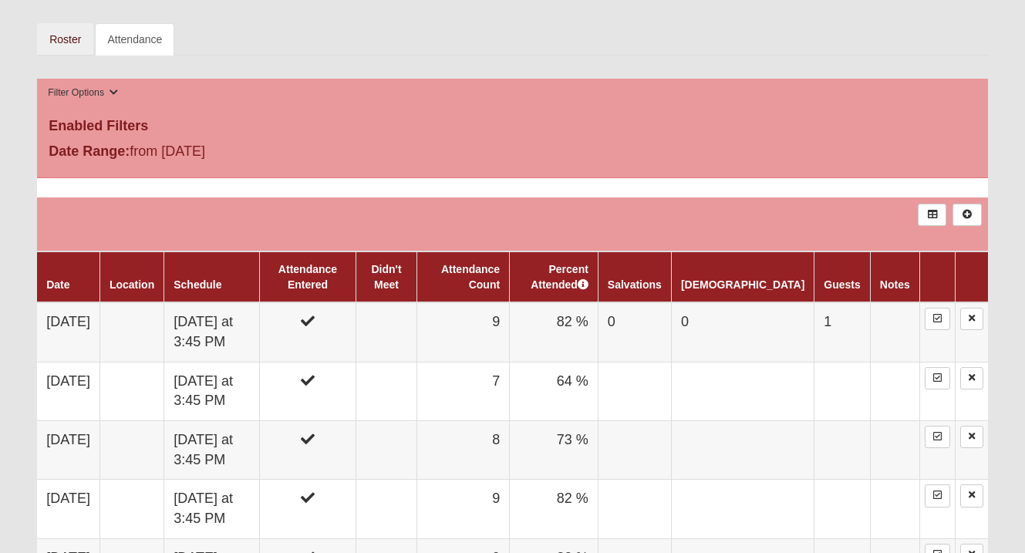
click at [73, 37] on link "Roster" at bounding box center [65, 39] width 56 height 32
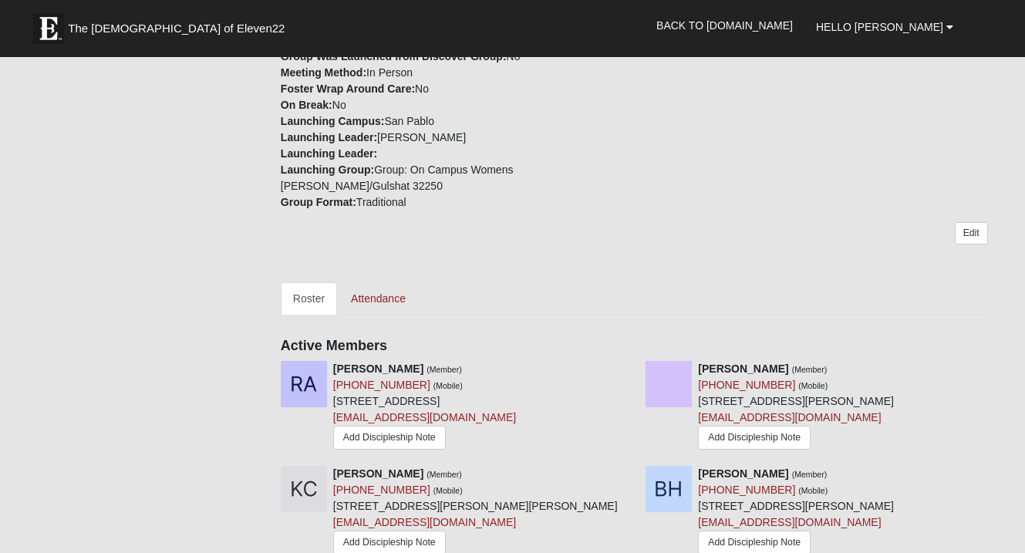
scroll to position [299, 0]
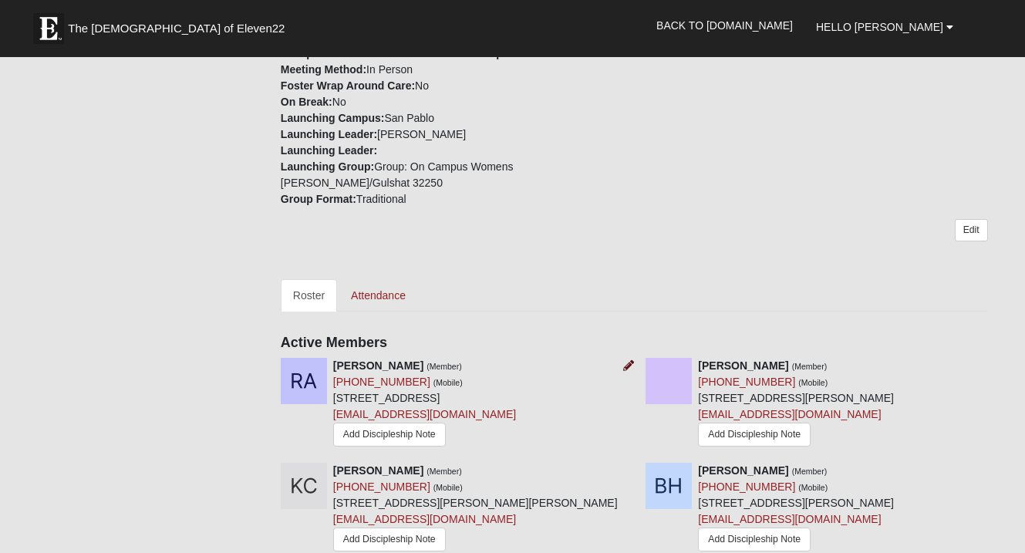
click at [629, 366] on icon at bounding box center [628, 365] width 11 height 11
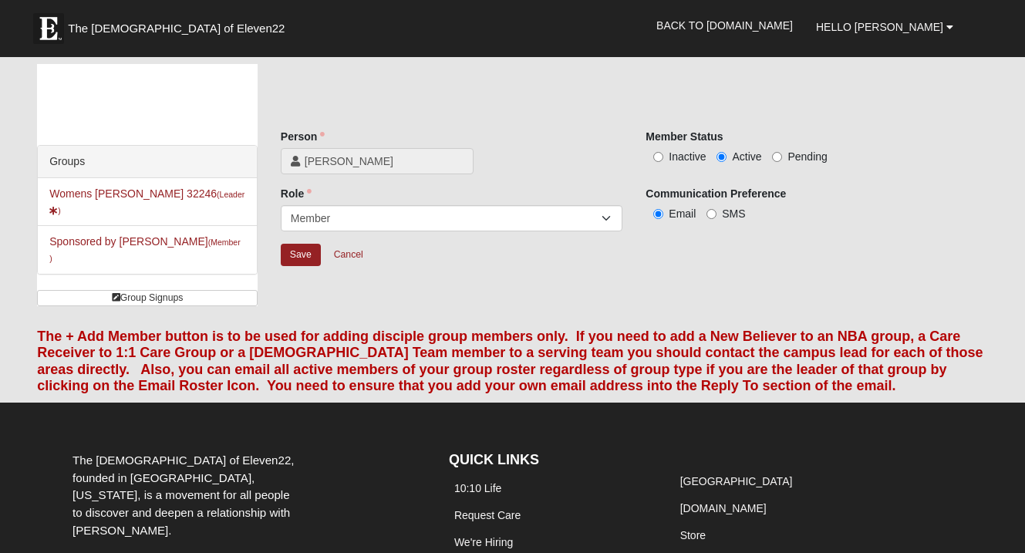
click at [687, 157] on span "Inactive" at bounding box center [687, 156] width 37 height 12
click at [663, 157] on input "Inactive" at bounding box center [658, 157] width 10 height 10
radio input "true"
click at [309, 259] on input "Save" at bounding box center [301, 255] width 40 height 22
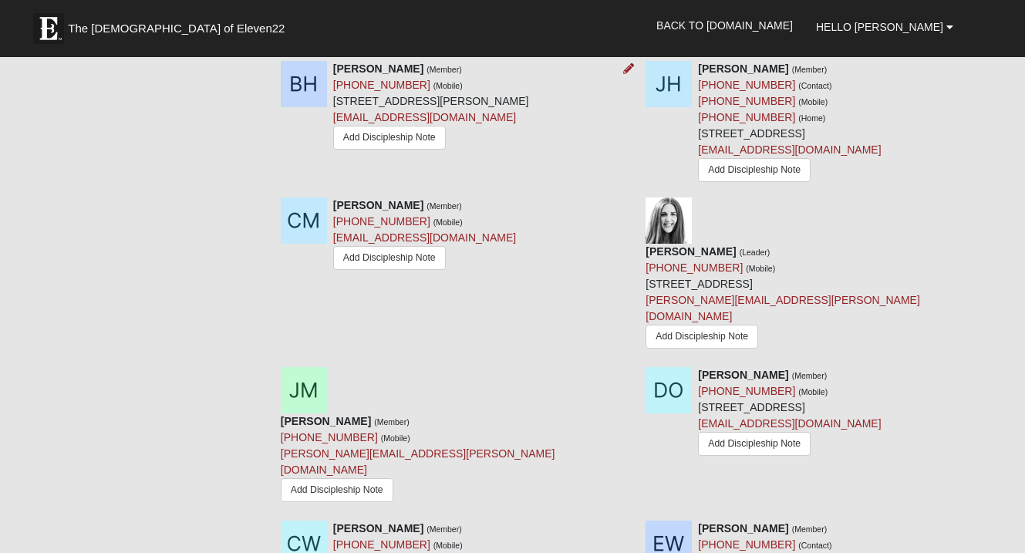
scroll to position [704, 0]
click at [630, 368] on icon at bounding box center [628, 373] width 11 height 11
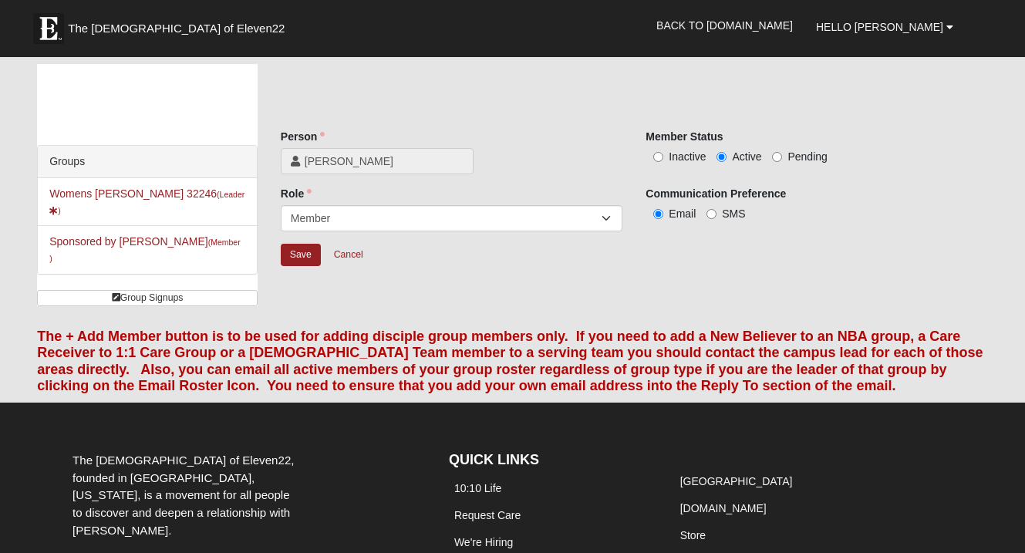
click at [683, 154] on span "Inactive" at bounding box center [687, 156] width 37 height 12
click at [663, 154] on input "Inactive" at bounding box center [658, 157] width 10 height 10
radio input "true"
click at [308, 250] on input "Save" at bounding box center [301, 255] width 40 height 22
